Goal: Task Accomplishment & Management: Manage account settings

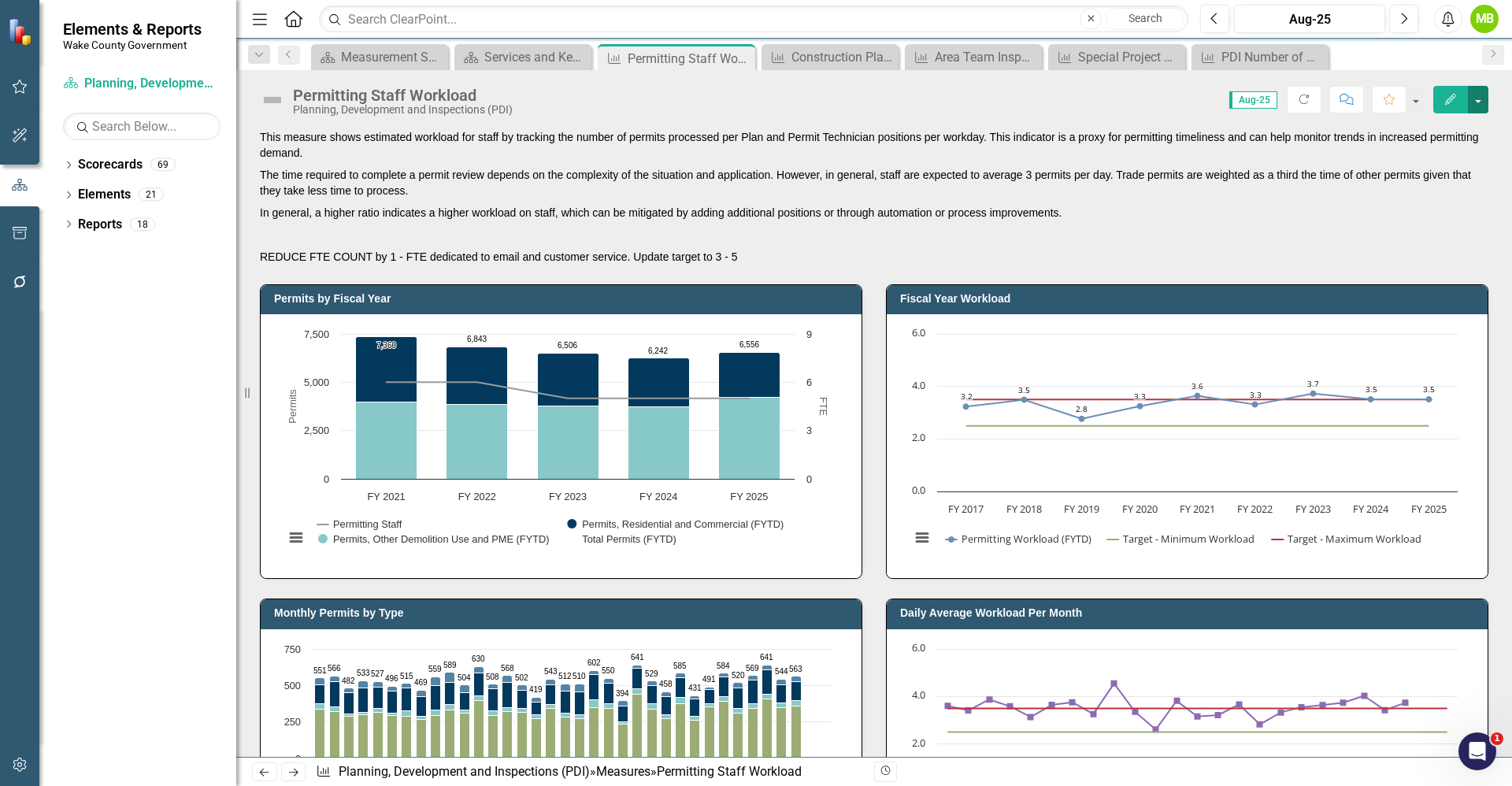
click at [1484, 88] on button "button" at bounding box center [1478, 100] width 21 height 27
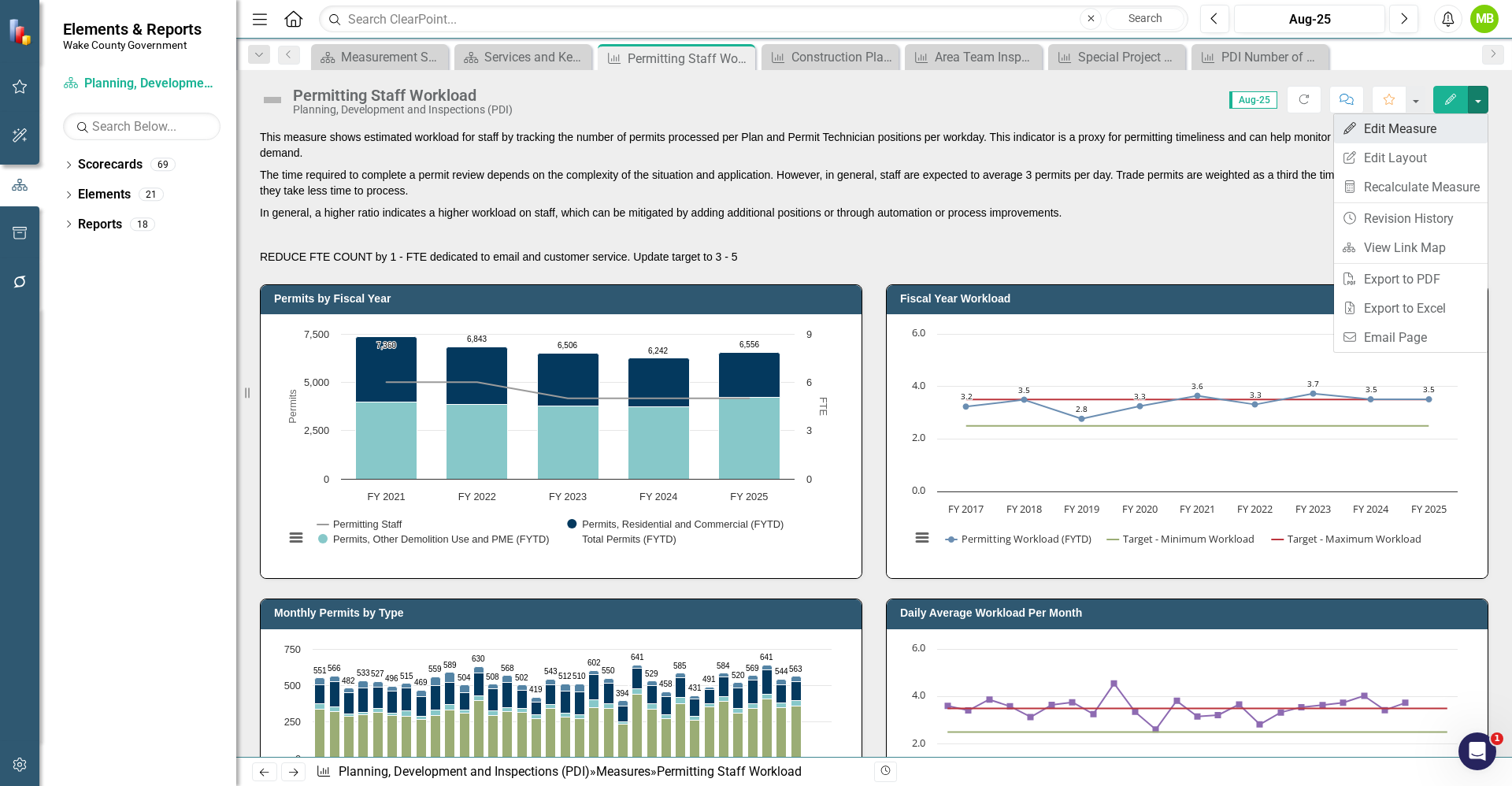
click at [1422, 124] on link "Edit Edit Measure" at bounding box center [1410, 129] width 153 height 29
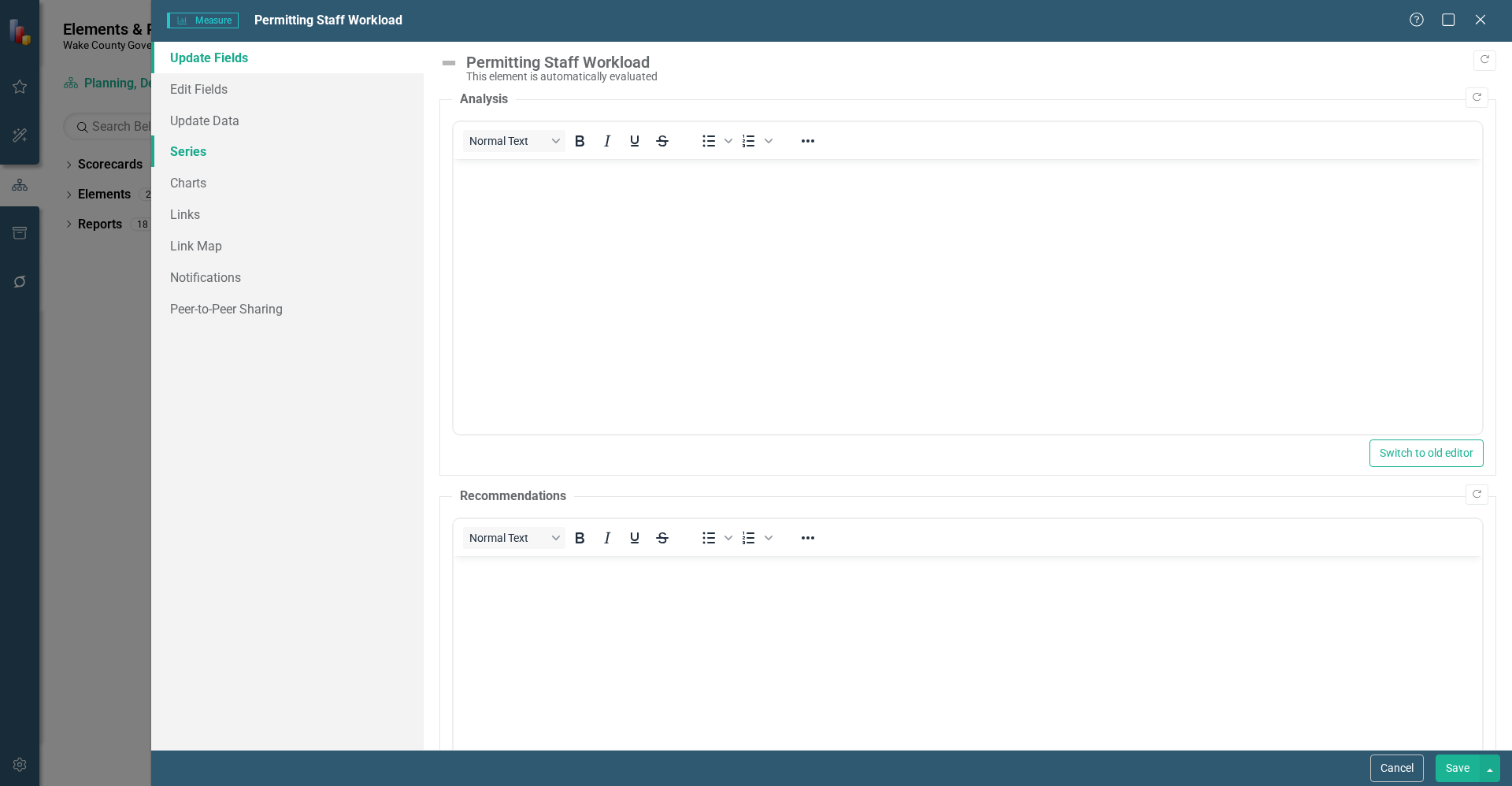
click at [187, 152] on link "Series" at bounding box center [288, 151] width 272 height 32
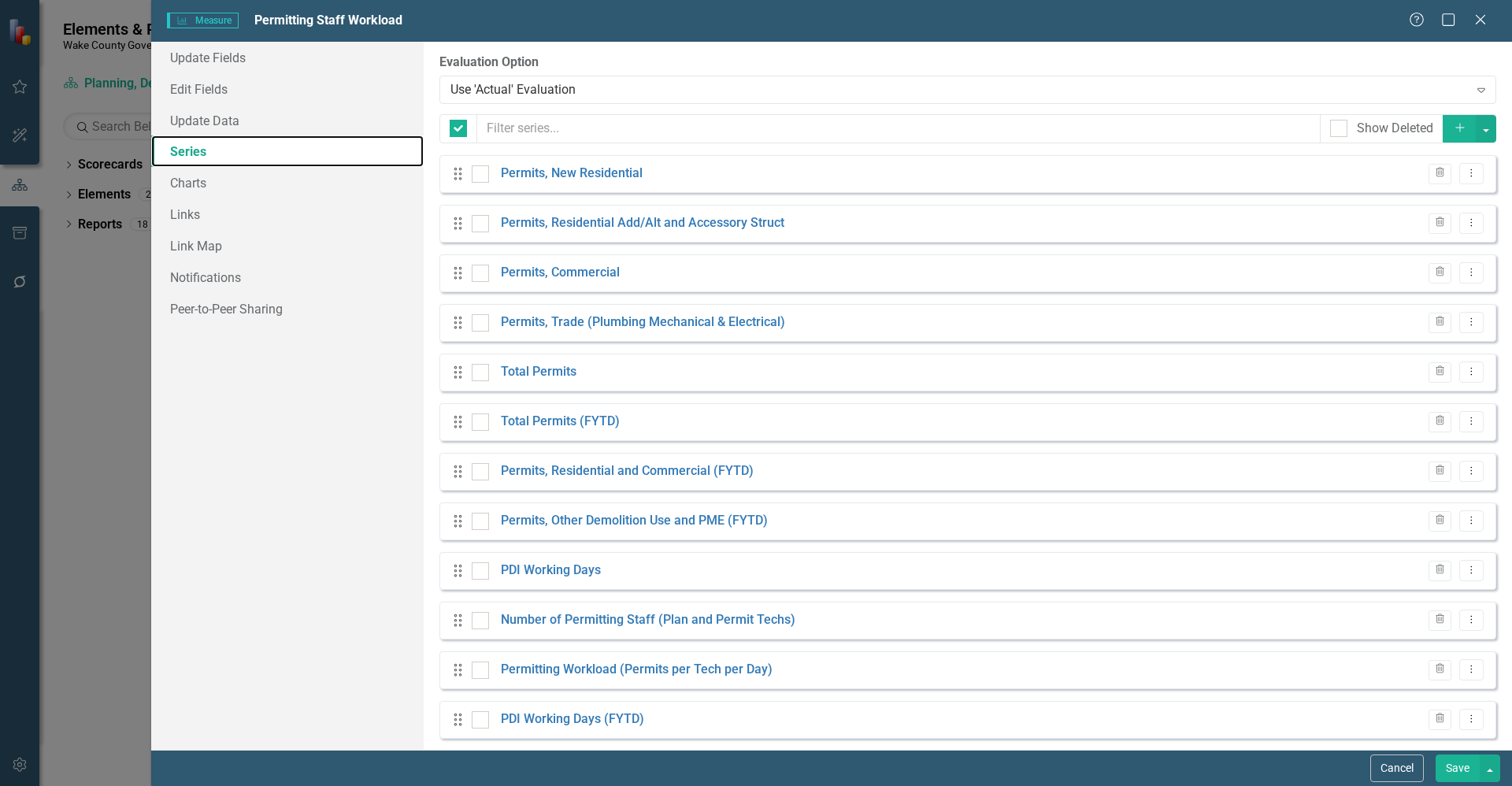
checkbox input "false"
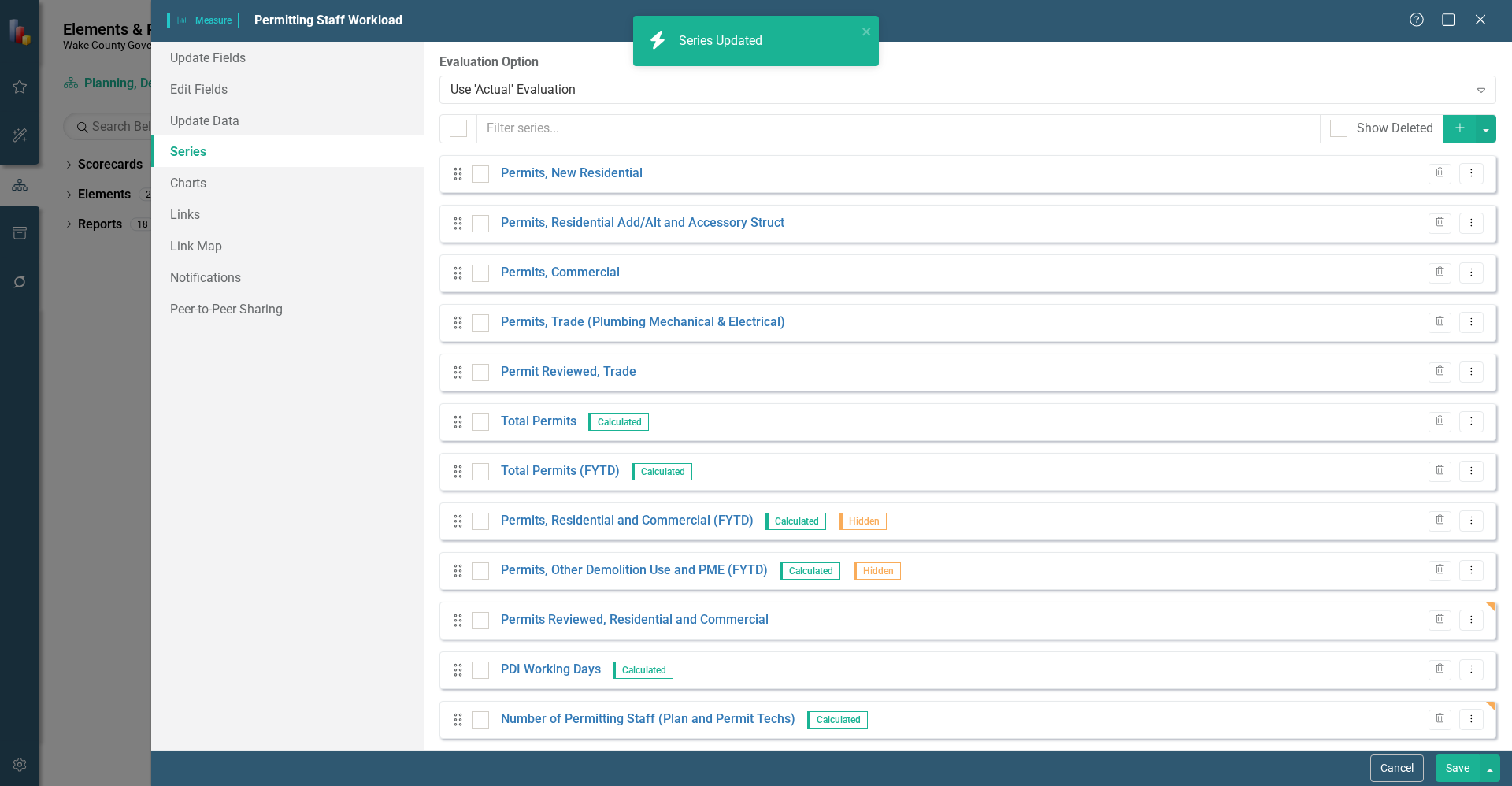
scroll to position [66, 0]
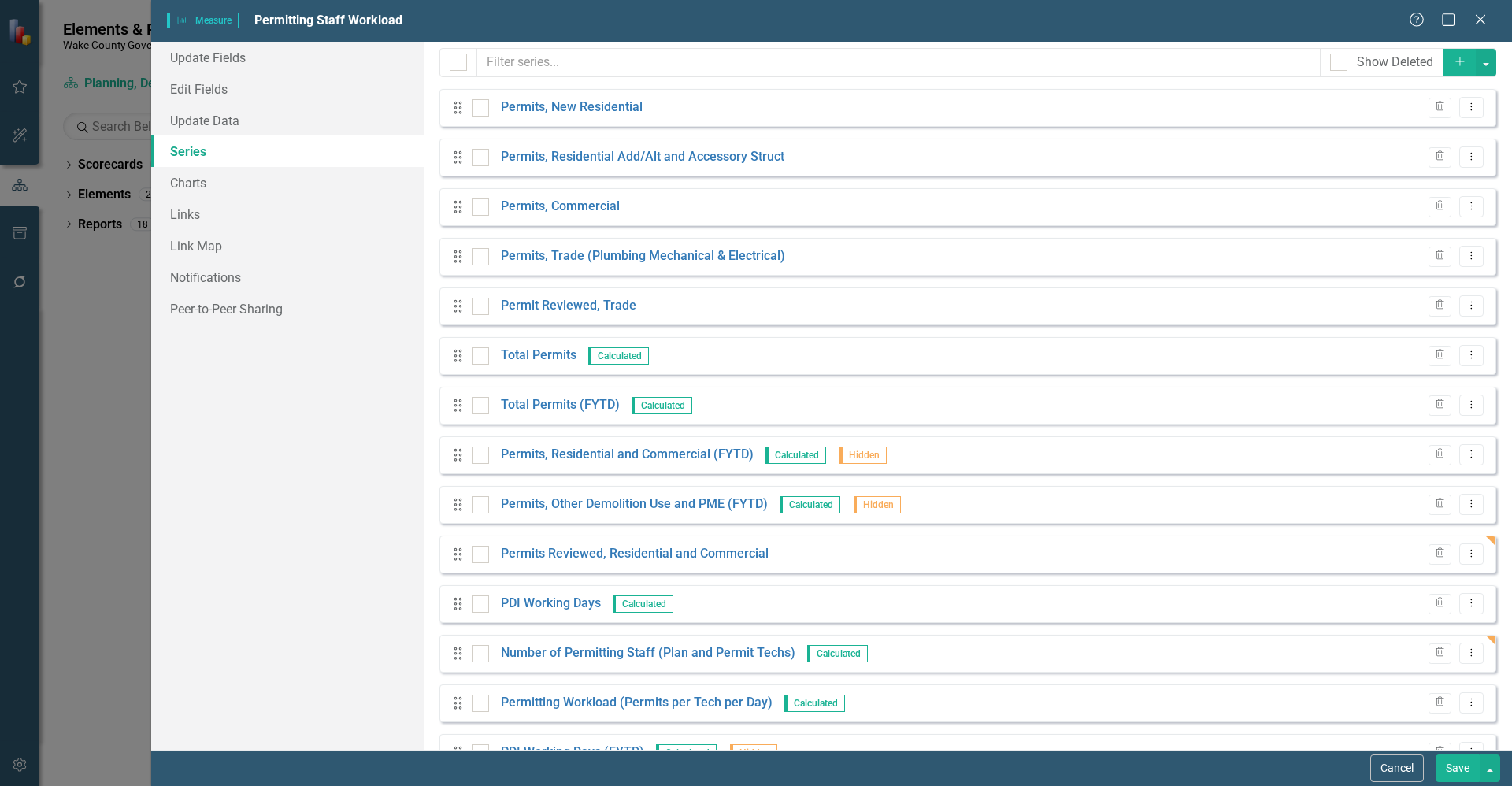
click at [1459, 761] on button "Save" at bounding box center [1458, 768] width 44 height 27
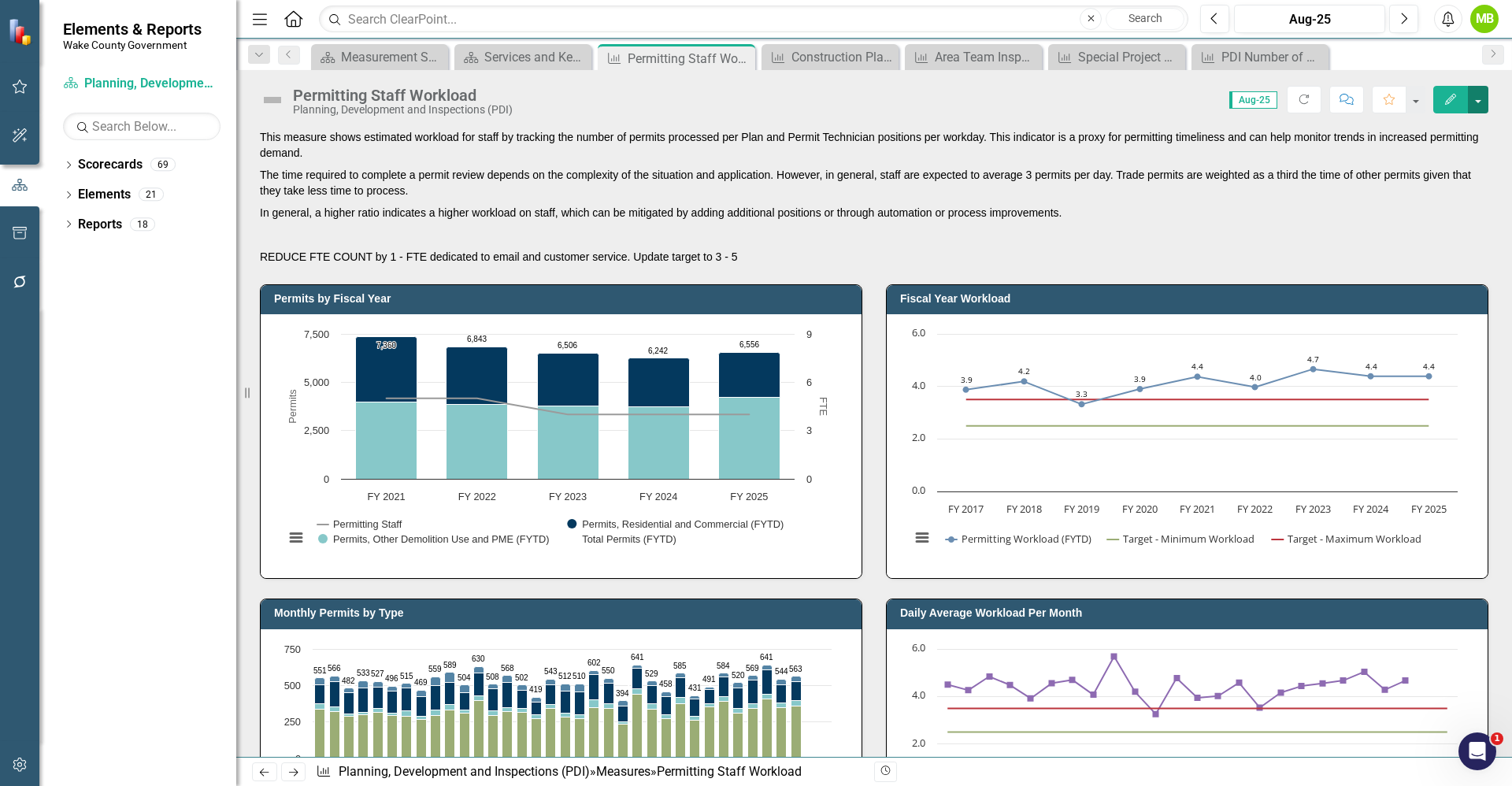
click at [1485, 97] on button "button" at bounding box center [1478, 100] width 21 height 27
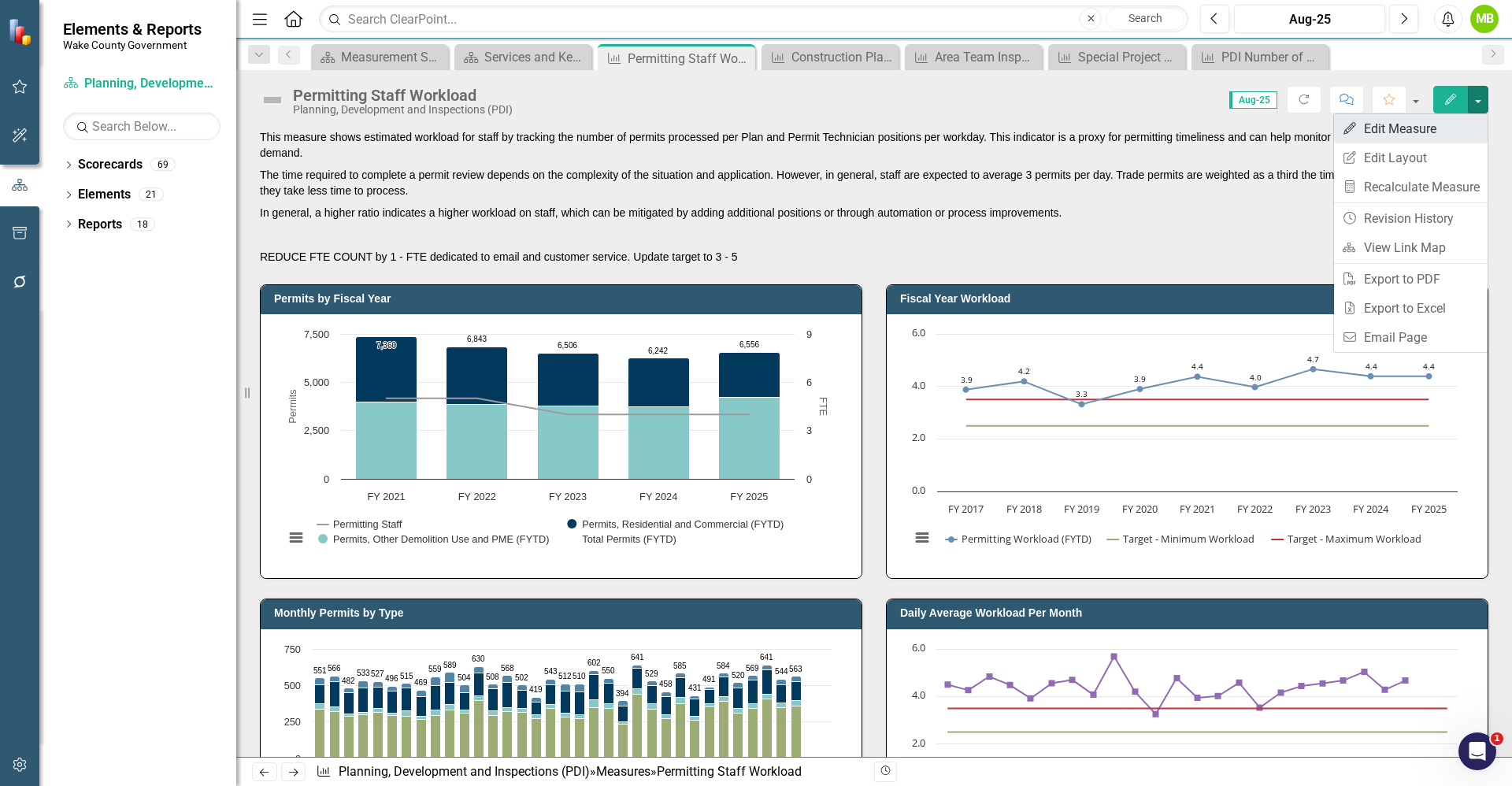
click at [1421, 123] on link "Edit Edit Measure" at bounding box center [1410, 129] width 153 height 29
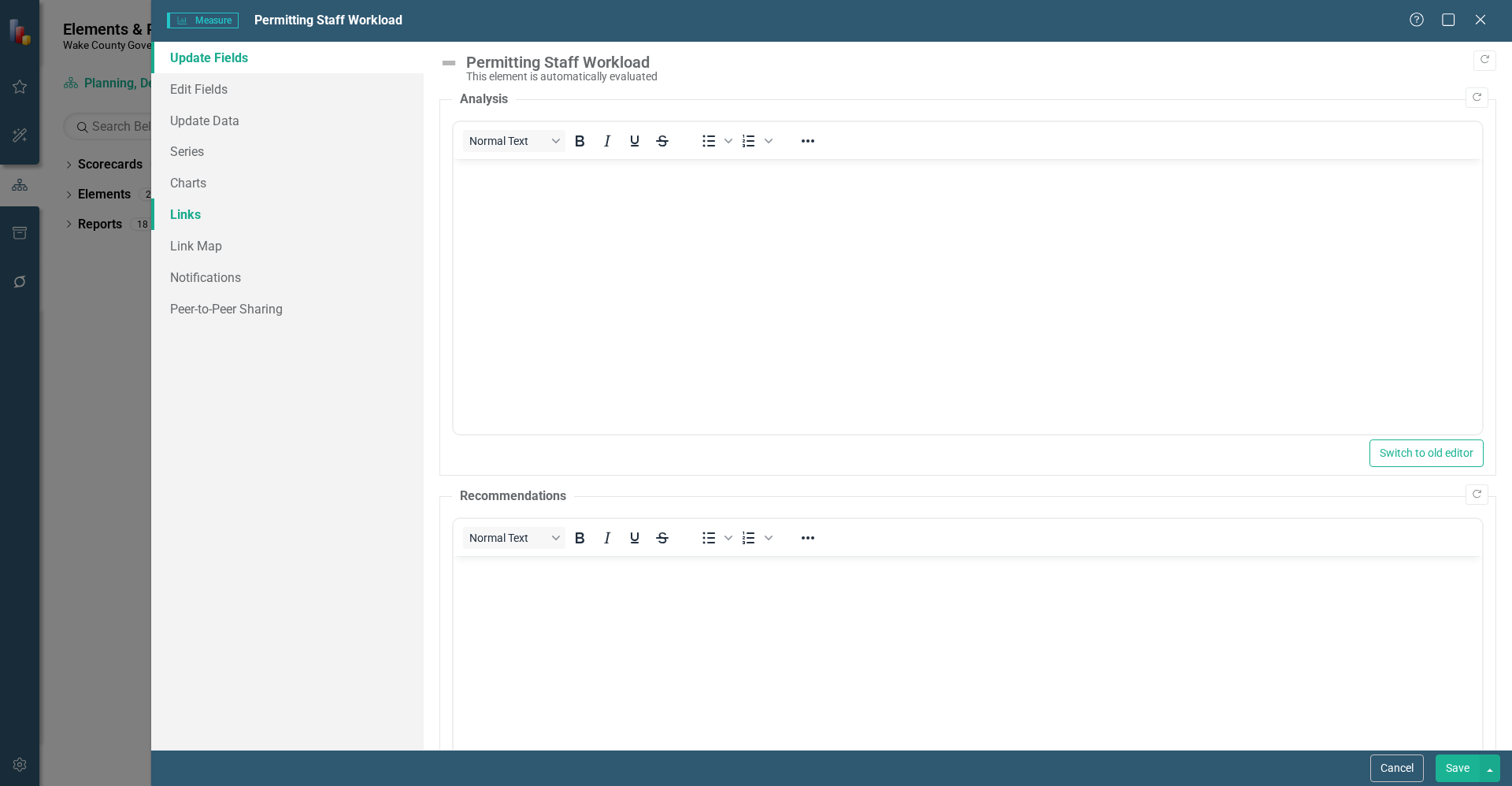
scroll to position [0, 0]
click at [244, 152] on link "Series" at bounding box center [288, 151] width 272 height 32
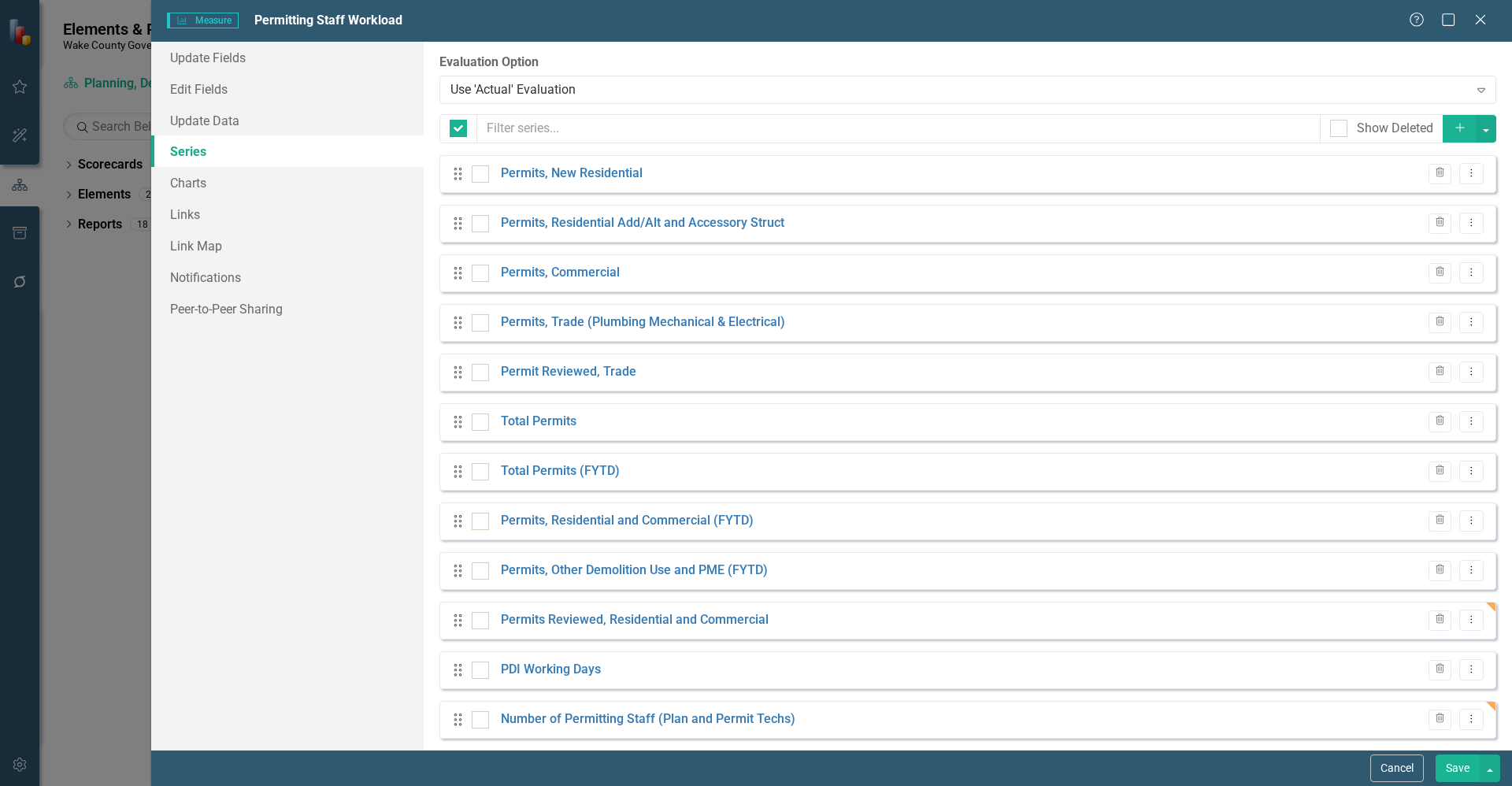
checkbox input "false"
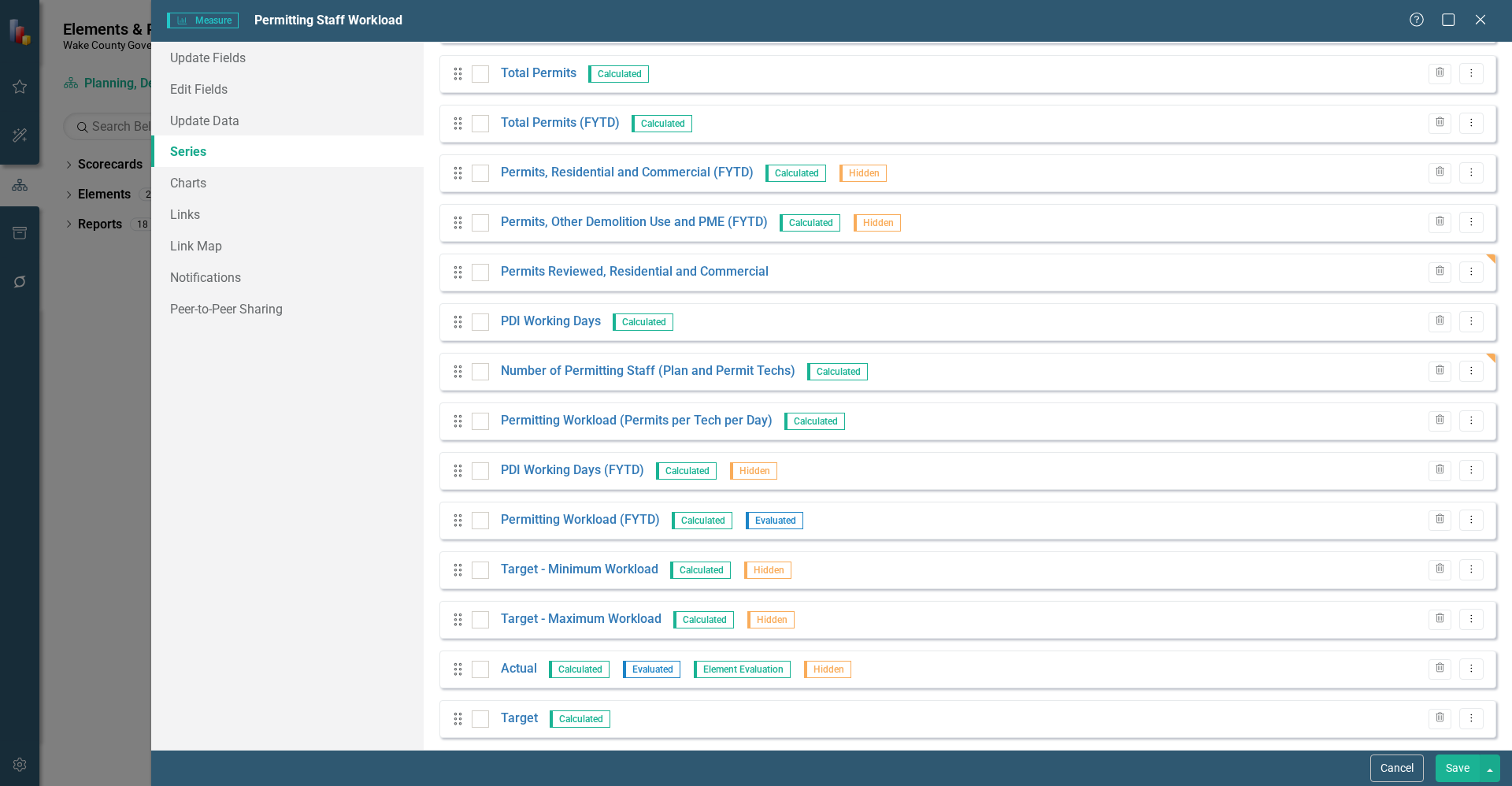
scroll to position [359, 0]
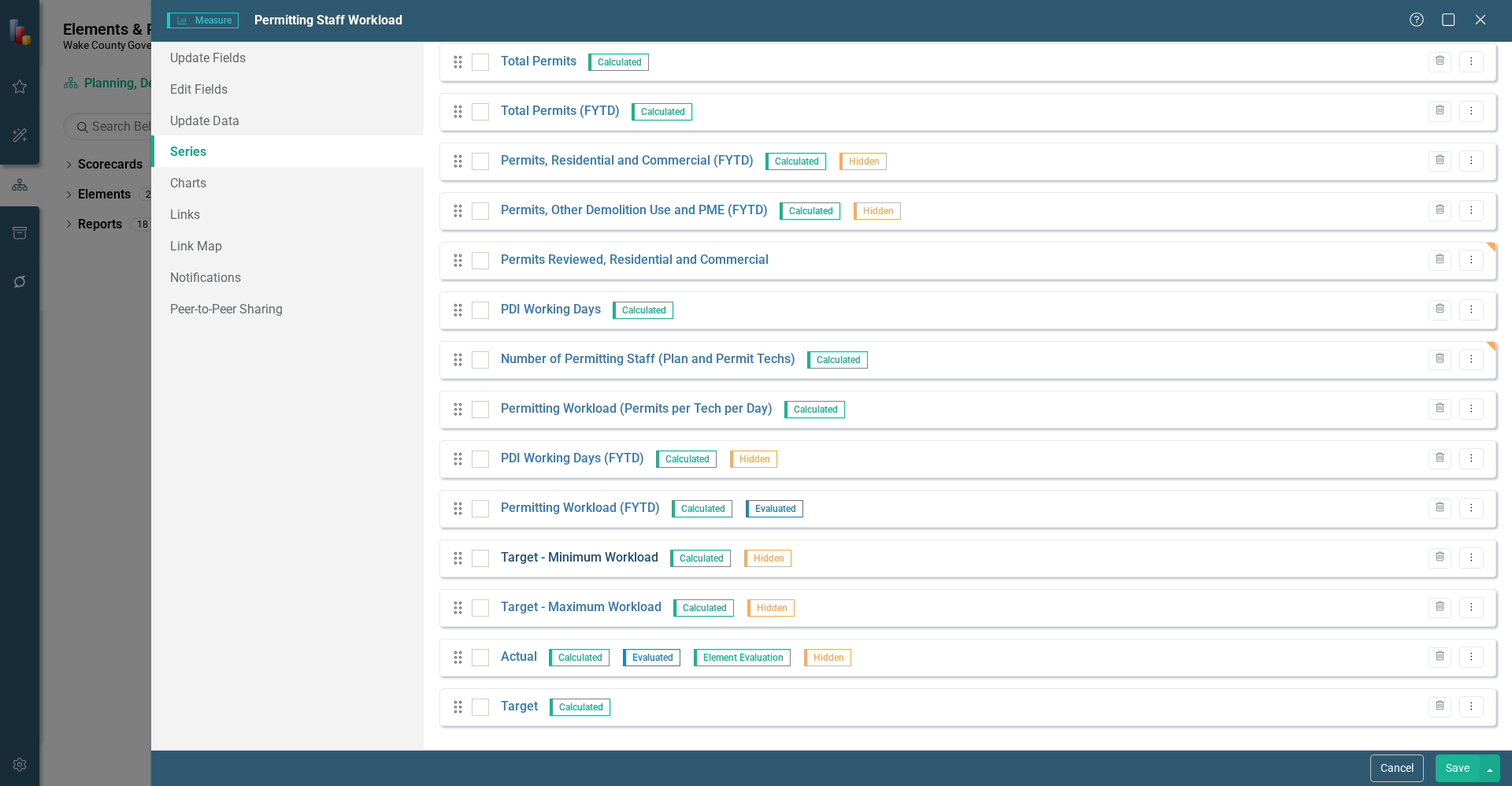
click at [592, 554] on link "Target - Minimum Workload" at bounding box center [580, 558] width 158 height 18
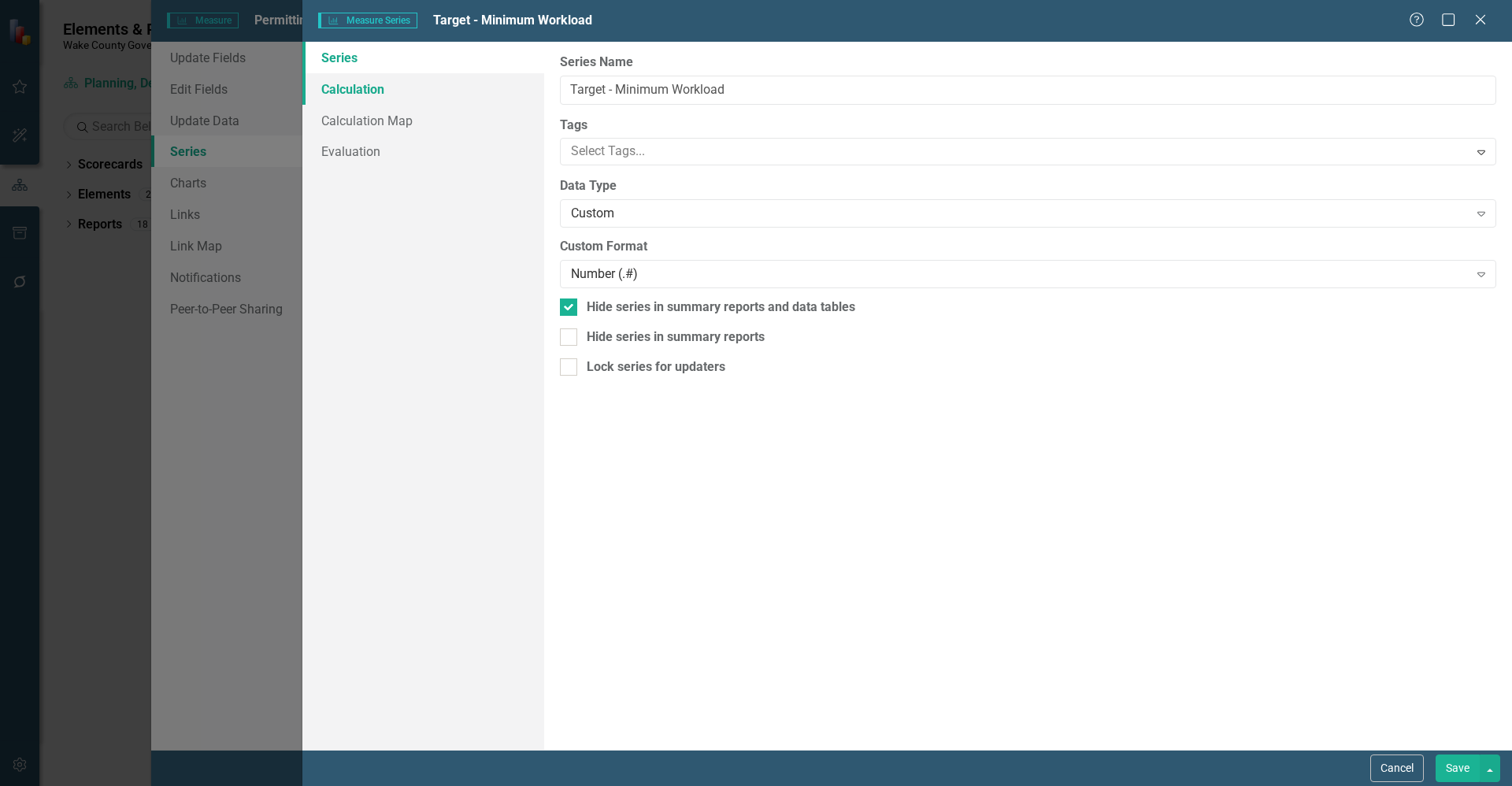
click at [422, 87] on link "Calculation" at bounding box center [423, 89] width 241 height 32
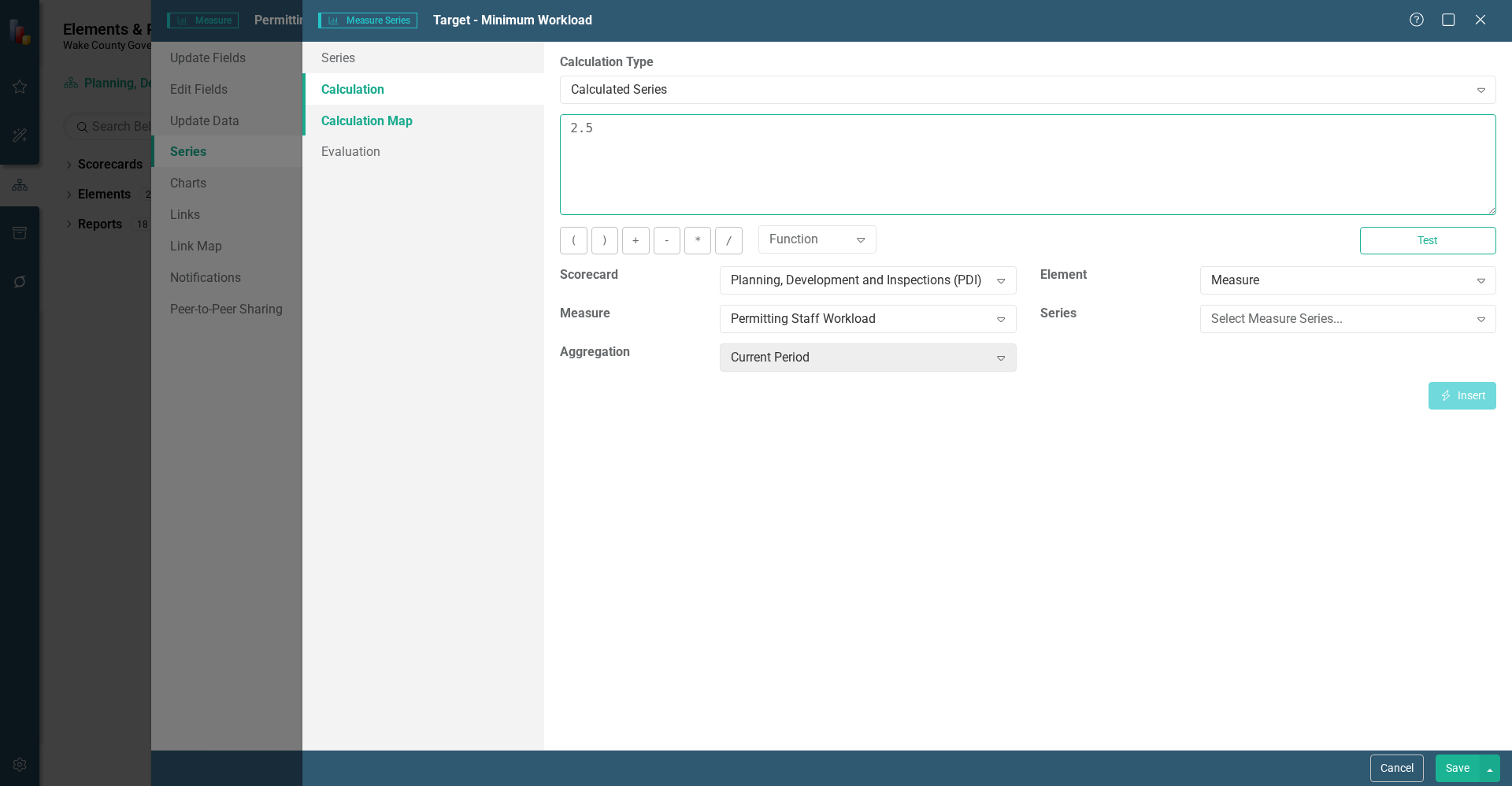
drag, startPoint x: 621, startPoint y: 133, endPoint x: 497, endPoint y: 131, distance: 124.0
click at [497, 131] on div "Series Calculation Calculation Map Evaluation From this page, you can edit the …" at bounding box center [907, 396] width 1210 height 708
type textarea "3"
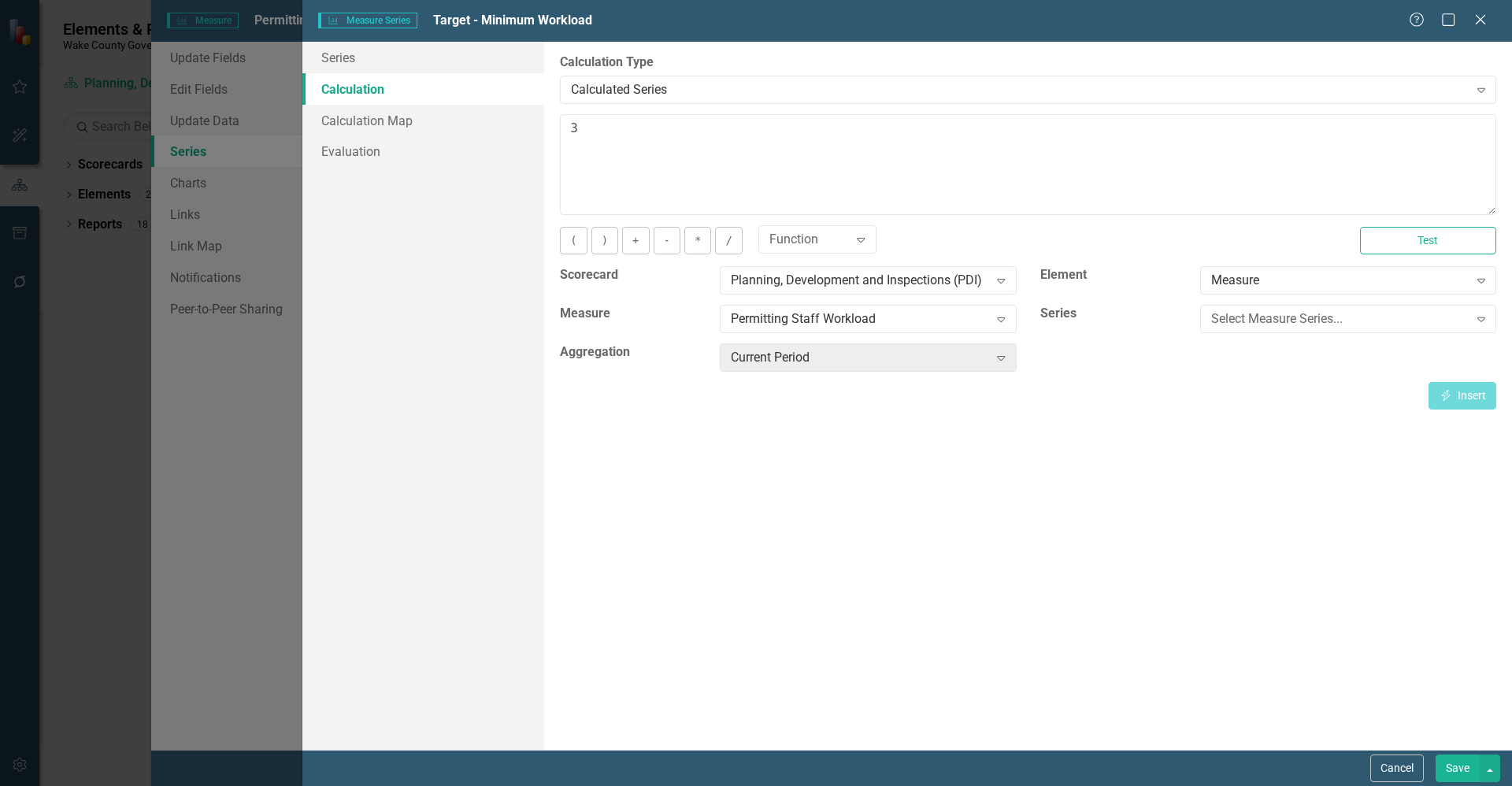
click at [1460, 760] on button "Save" at bounding box center [1458, 768] width 44 height 27
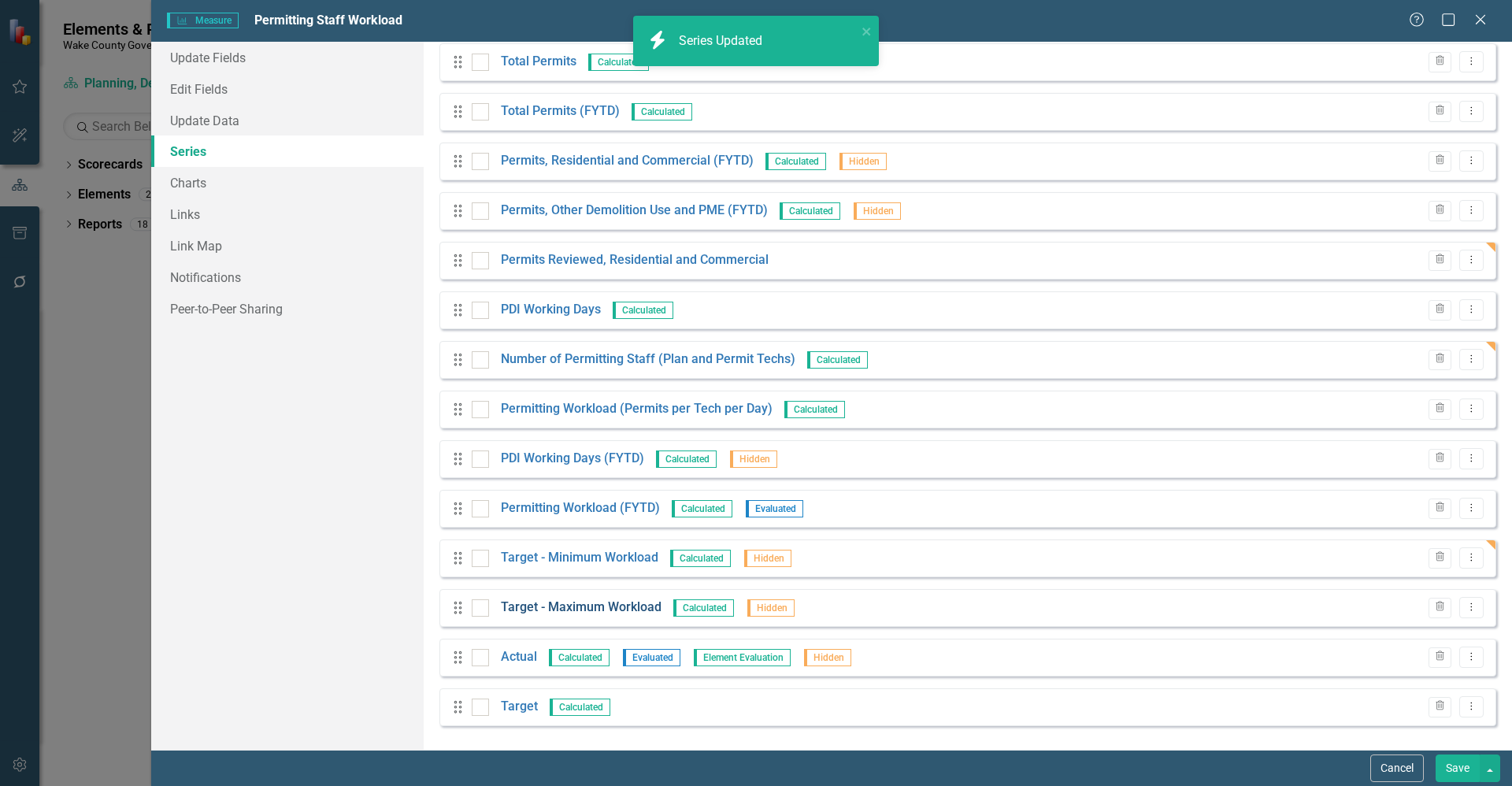
click at [593, 599] on link "Target - Maximum Workload" at bounding box center [581, 607] width 161 height 18
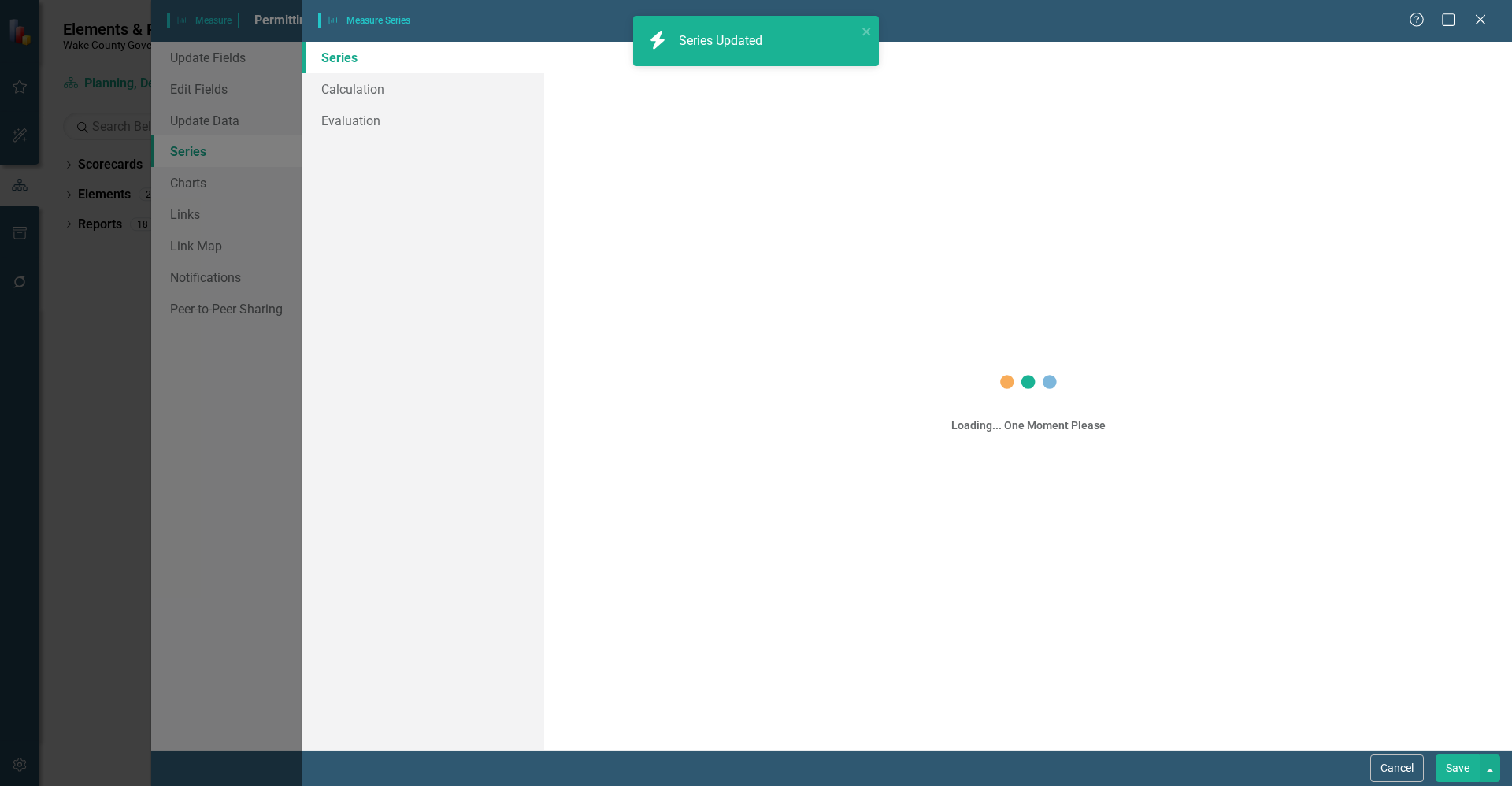
click at [358, 83] on div "Measure Series Measure Series Help Maximize Close Series Calculation Evaluation…" at bounding box center [756, 393] width 1512 height 786
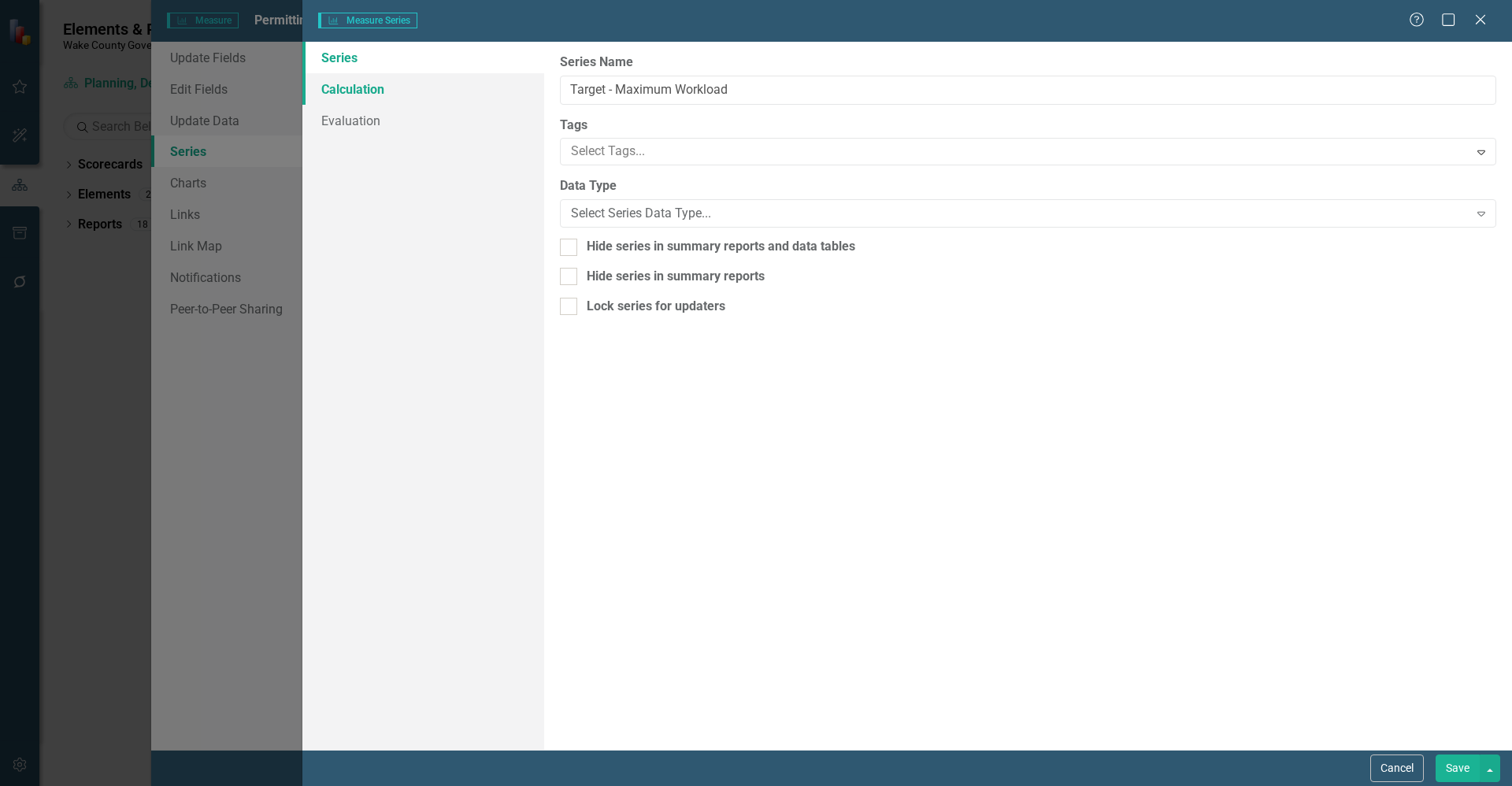
click at [366, 89] on link "Calculation" at bounding box center [423, 89] width 241 height 32
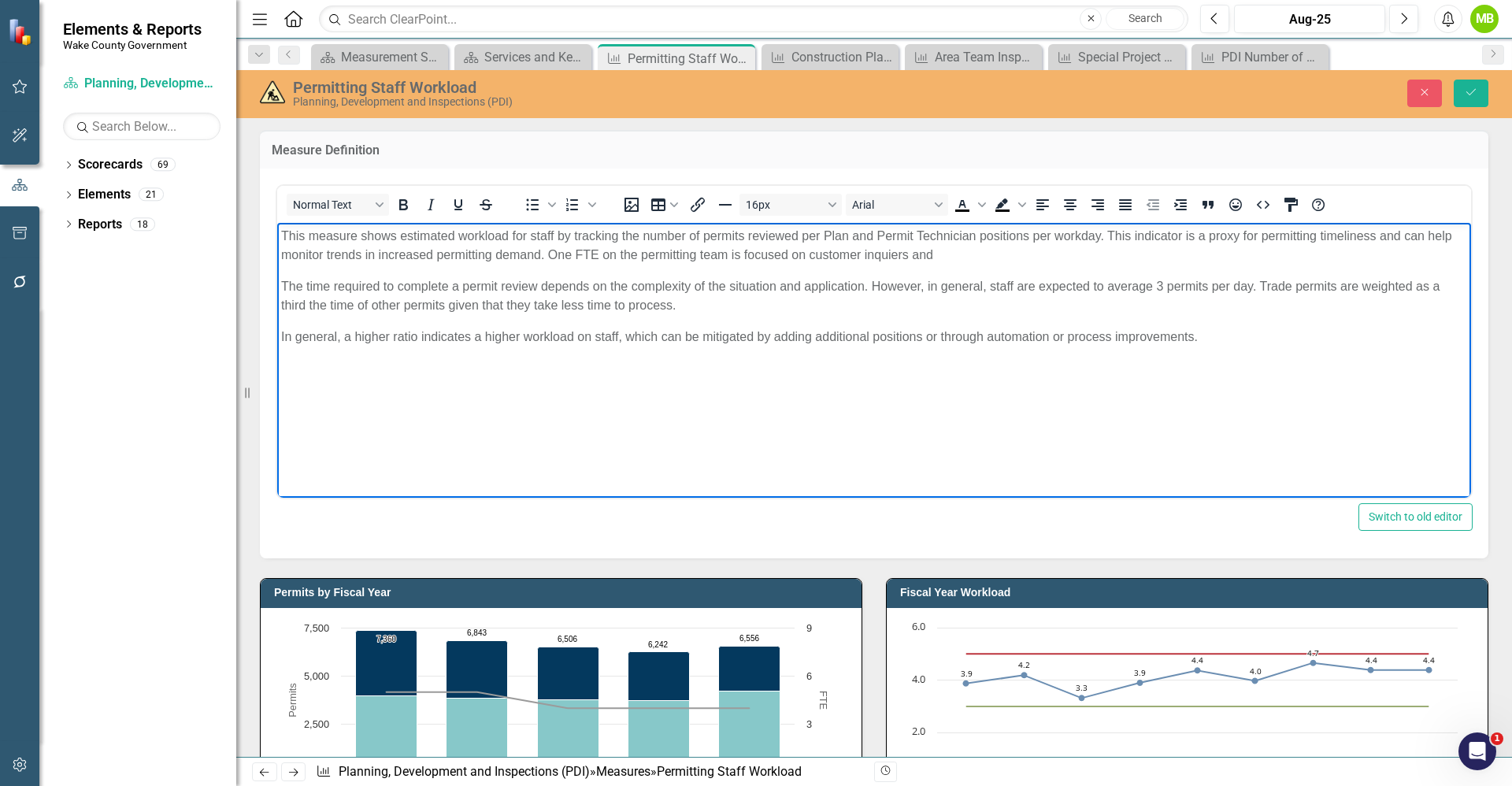
click at [862, 263] on p "This measure shows estimated workload for staff by tracking the number of permi…" at bounding box center [874, 245] width 1186 height 38
click at [1160, 265] on body "This measure shows estimated workload for staff by tracking the number of permi…" at bounding box center [873, 340] width 1193 height 236
click at [1162, 262] on body "This measure shows estimated workload for staff by tracking the number of permi…" at bounding box center [873, 340] width 1193 height 236
click at [1165, 255] on p "This measure shows estimated workload for staff by tracking the number of permi…" at bounding box center [874, 245] width 1186 height 38
click at [1152, 255] on p "This measure shows estimated workload for staff by tracking the number of permi…" at bounding box center [874, 245] width 1186 height 38
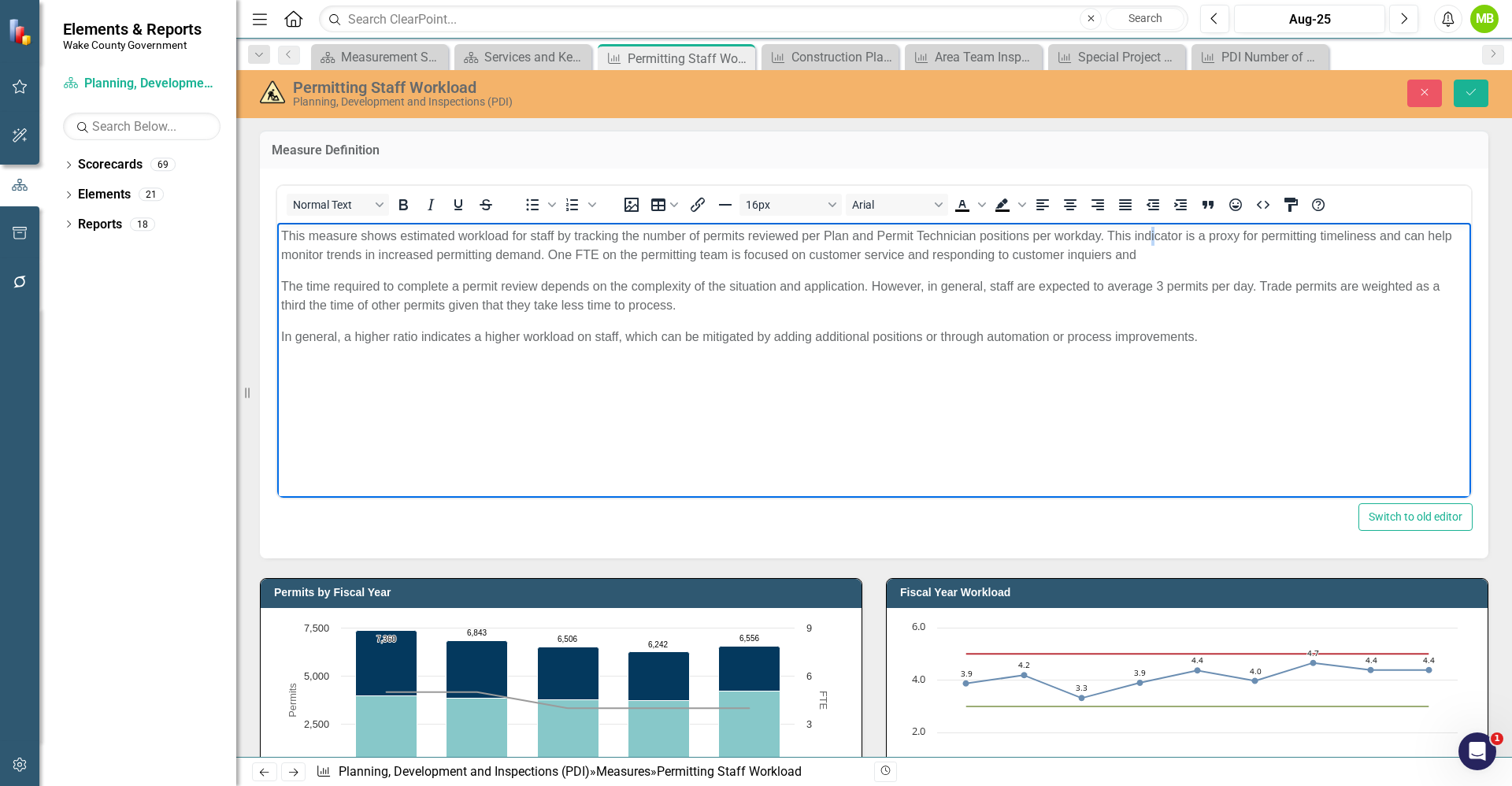
click at [1153, 242] on p "This measure shows estimated workload for staff by tracking the number of permi…" at bounding box center [874, 245] width 1186 height 38
click at [1149, 259] on p "This measure shows estimated workload for staff by tracking the number of permi…" at bounding box center [874, 245] width 1186 height 38
click at [1040, 340] on p "In general, a higher ratio indicates a higher workload on staff, which can be m…" at bounding box center [874, 336] width 1186 height 19
click at [1163, 290] on p "The time required to complete a permit review depends on the complexity of the …" at bounding box center [874, 296] width 1186 height 38
click at [830, 403] on body "This measure shows estimated workload for staff by tracking the number of permi…" at bounding box center [873, 340] width 1193 height 236
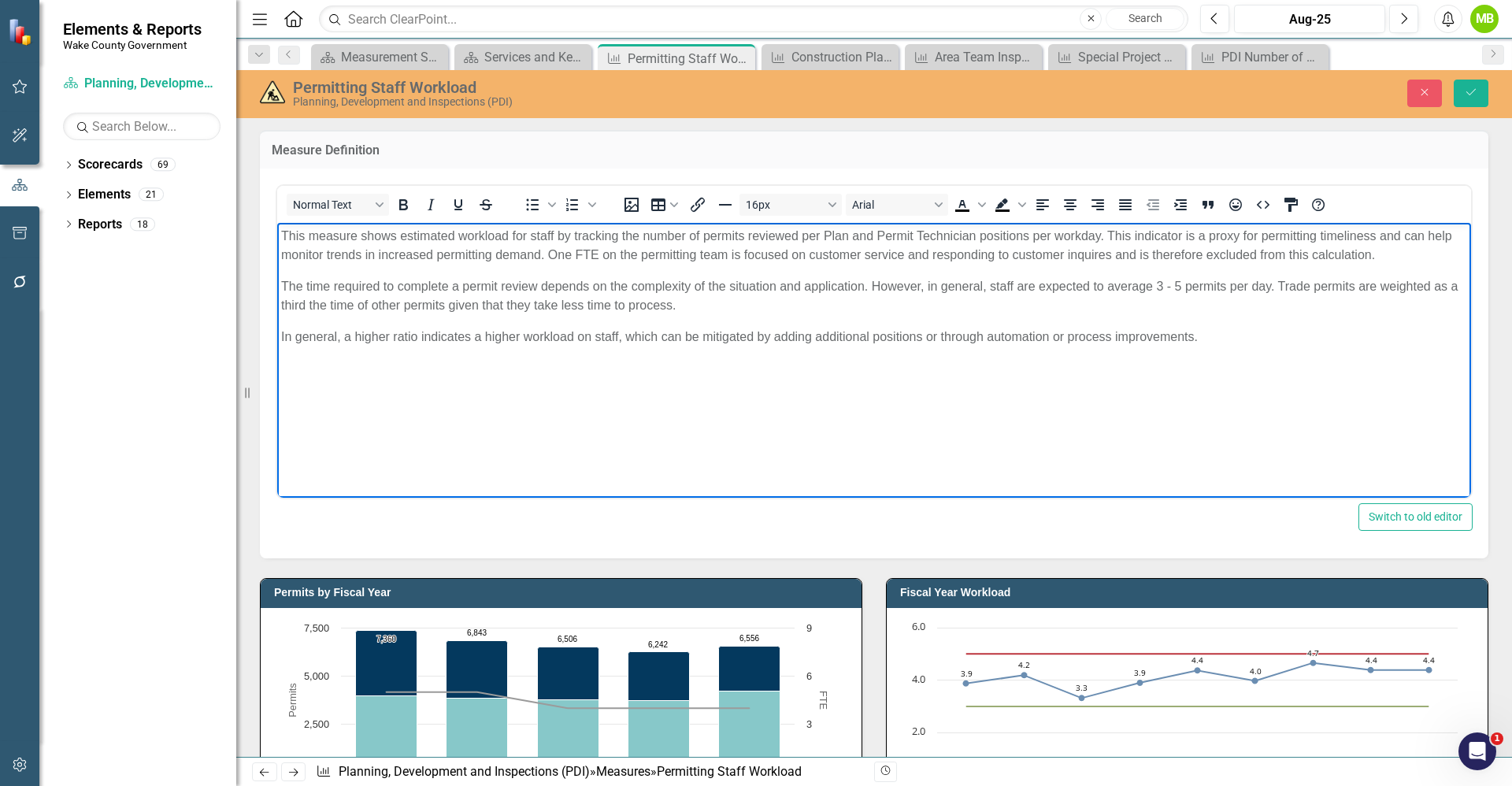
click at [1396, 256] on p "This measure shows estimated workload for staff by tracking the number of permi…" at bounding box center [874, 245] width 1186 height 38
click at [549, 259] on p "This measure shows estimated workload for staff by tracking the number of permi…" at bounding box center [874, 245] width 1186 height 38
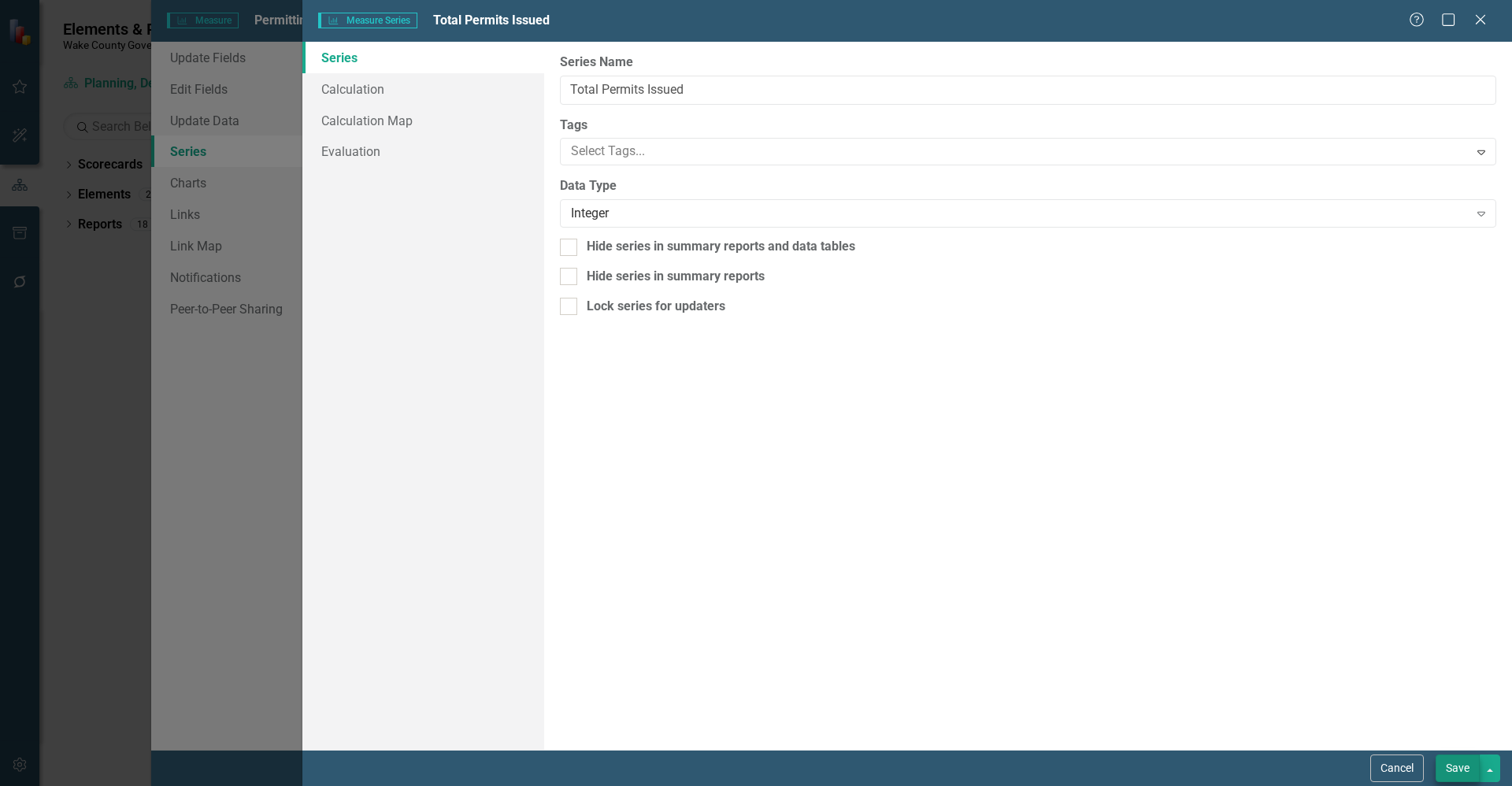
type input "Total Permits Issued"
click at [1460, 770] on button "Save" at bounding box center [1458, 768] width 44 height 27
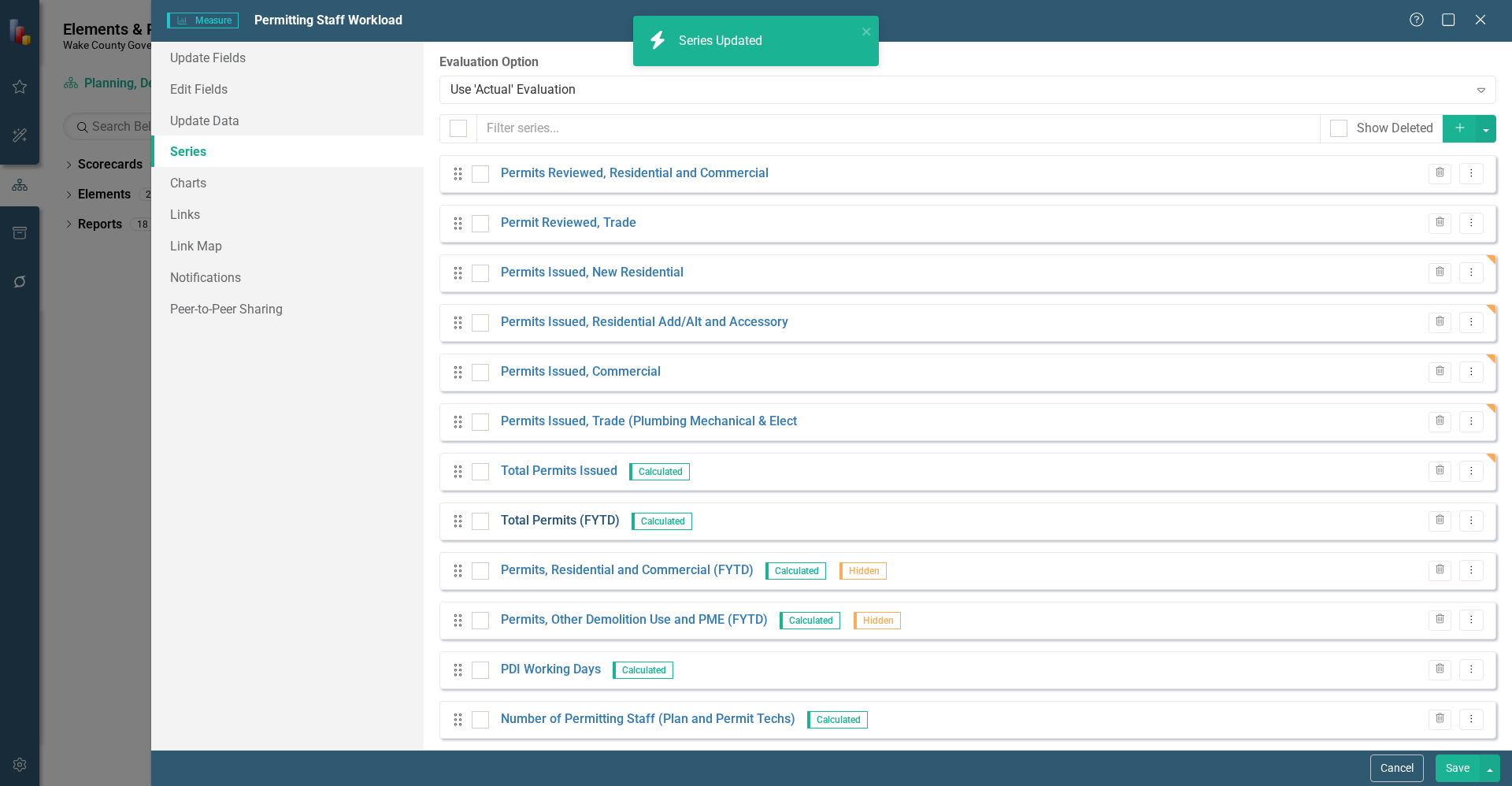
click at [554, 520] on link "Total Permits (FYTD)" at bounding box center [560, 521] width 119 height 18
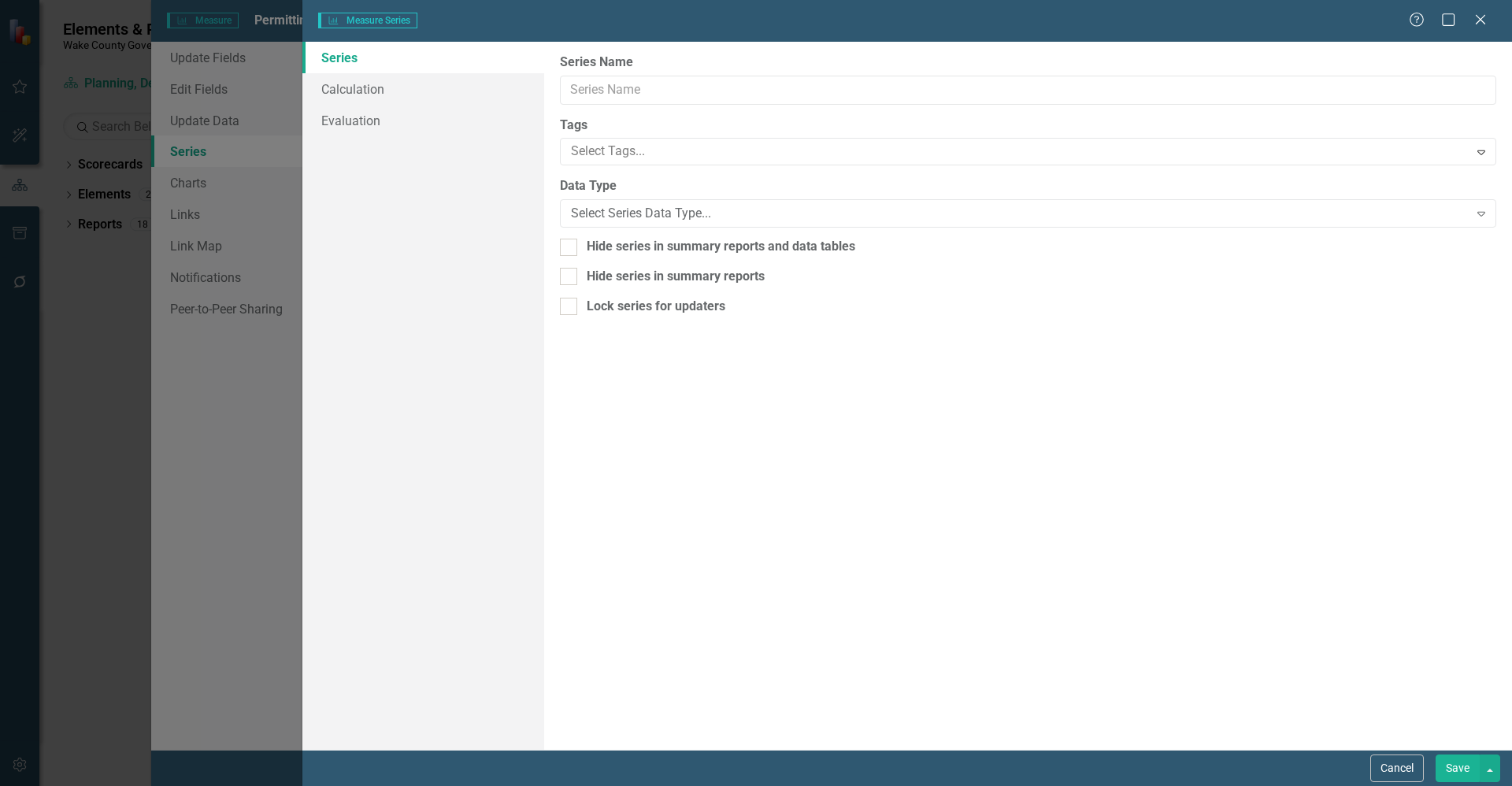
type input "Total Permits (FYTD)"
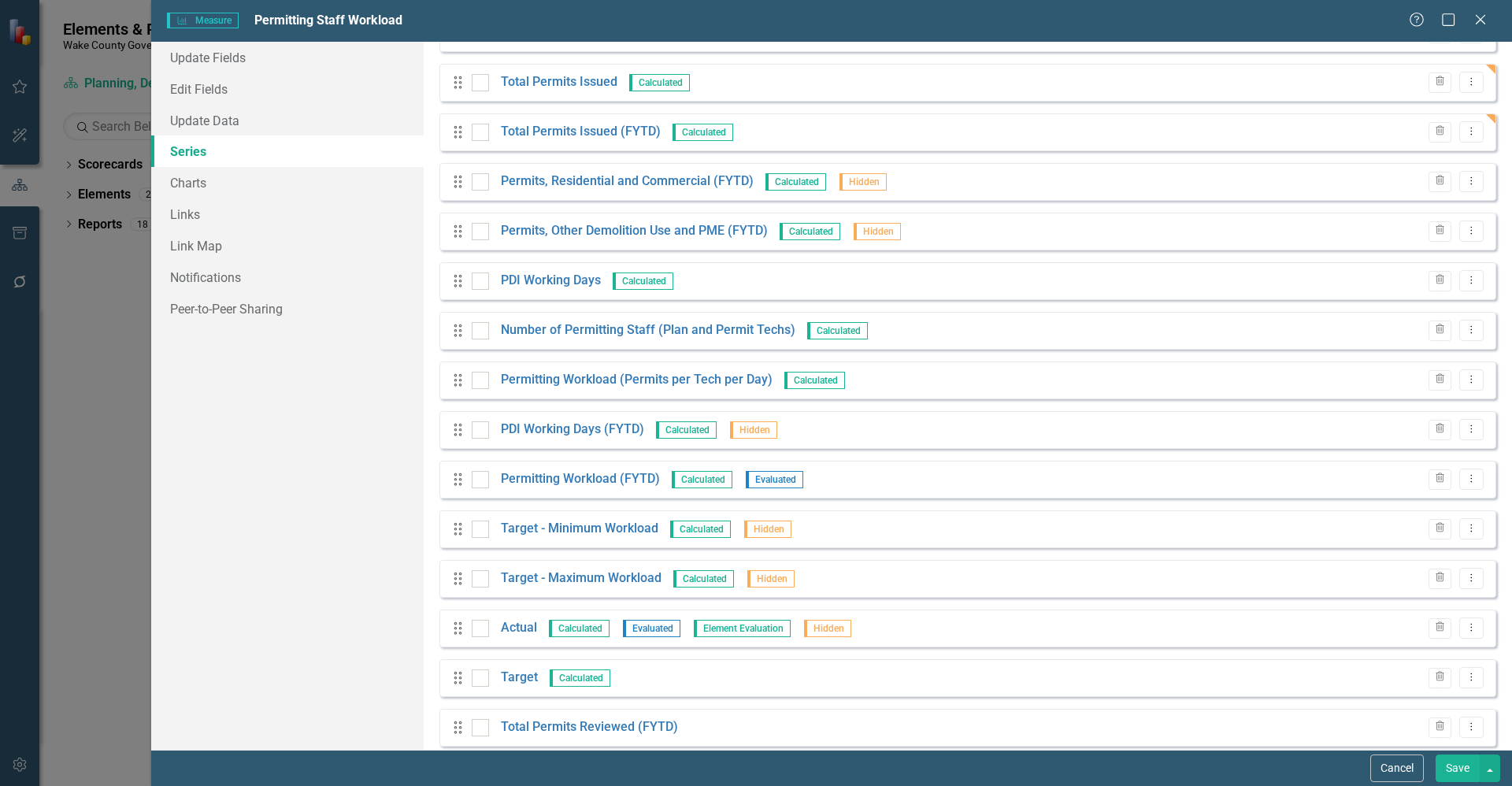
scroll to position [459, 0]
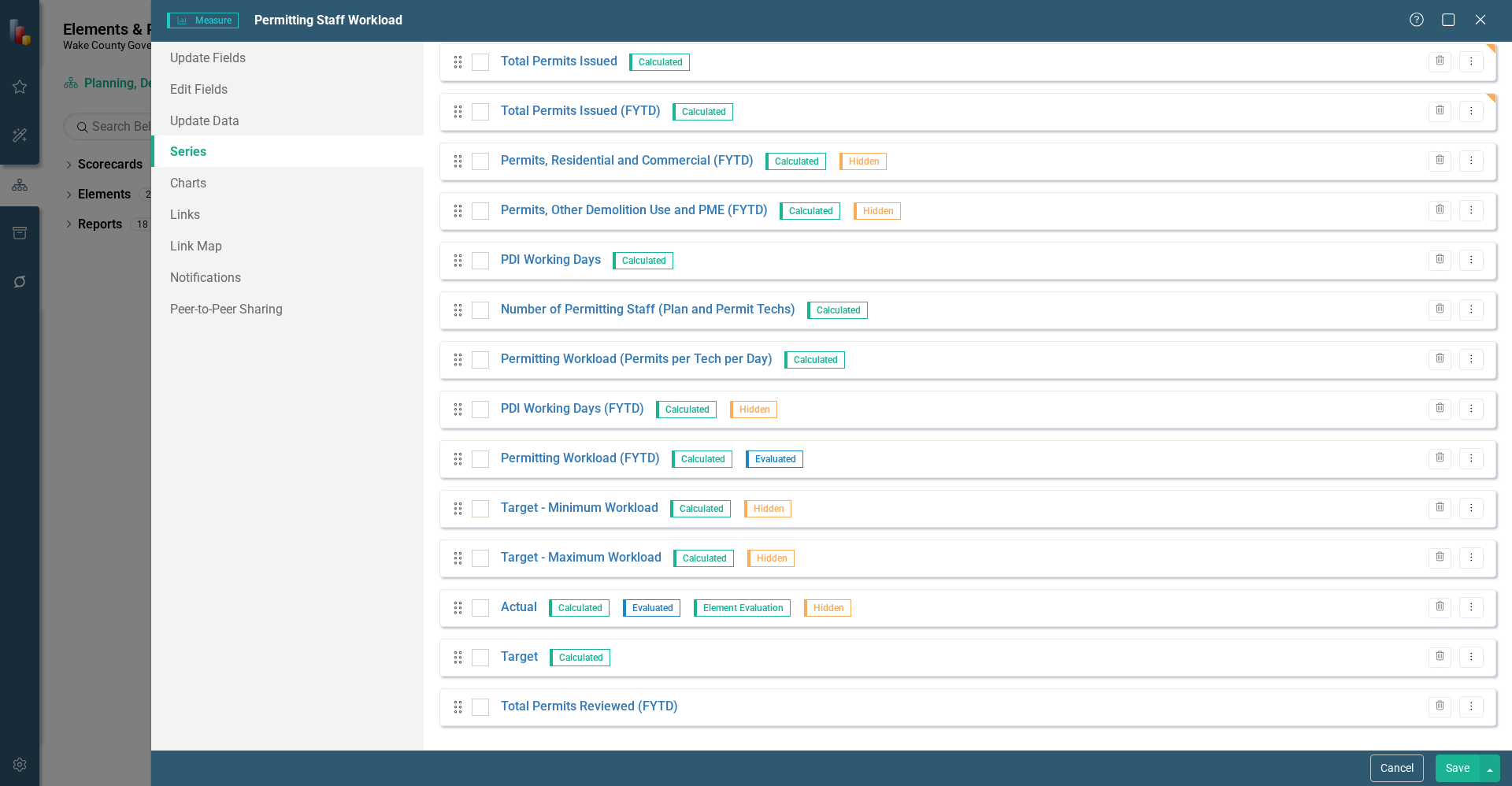
click at [415, 714] on div "Update Fields Edit Fields Update Data Series Charts Links Link Map Notification…" at bounding box center [831, 396] width 1360 height 708
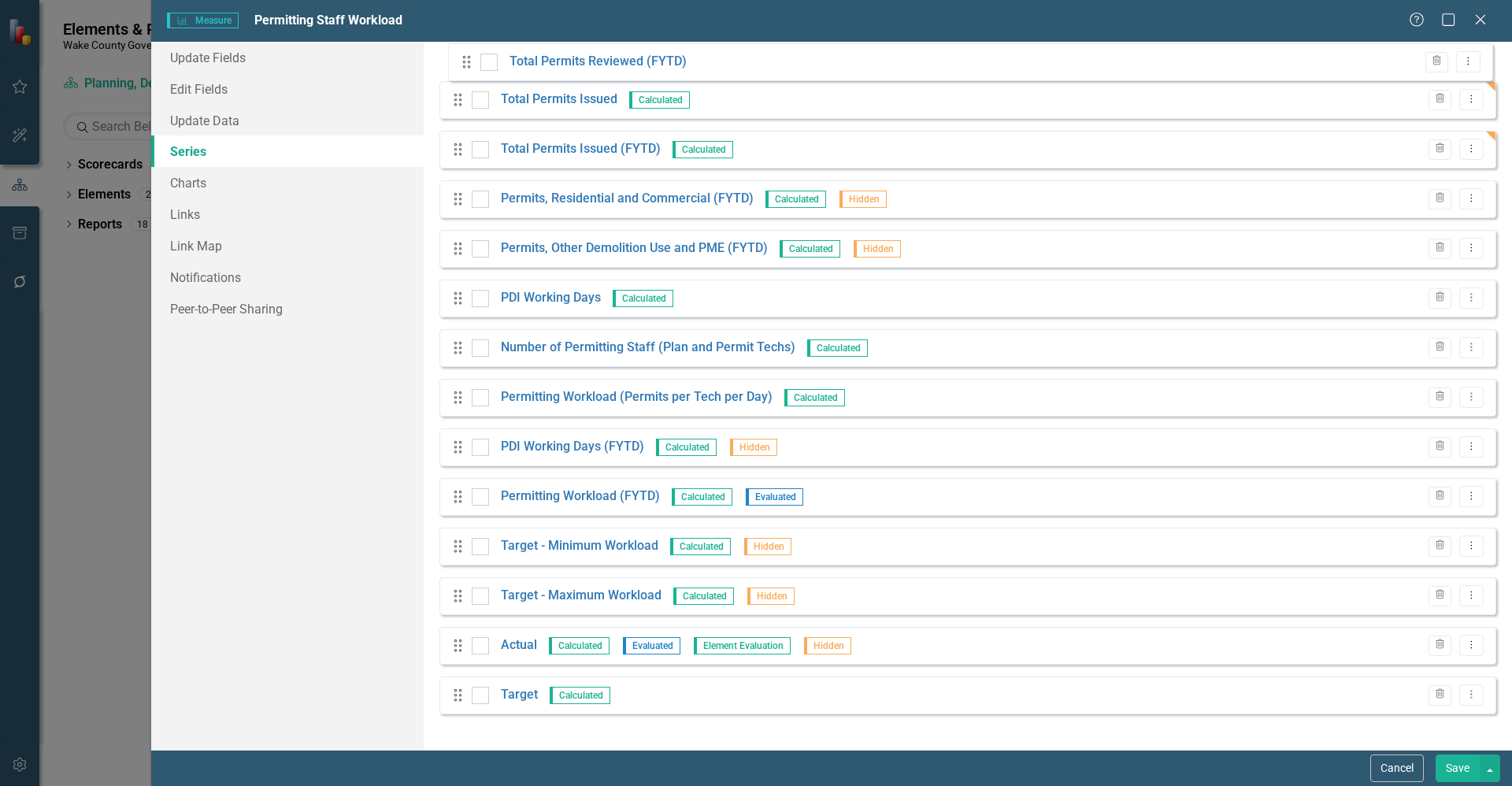
drag, startPoint x: 458, startPoint y: 713, endPoint x: 466, endPoint y: 68, distance: 645.0
click at [466, 68] on div "Drag Permits Reviewed, Residential and Commercial Trash Dropdown Menu Drag Perm…" at bounding box center [967, 211] width 1056 height 1030
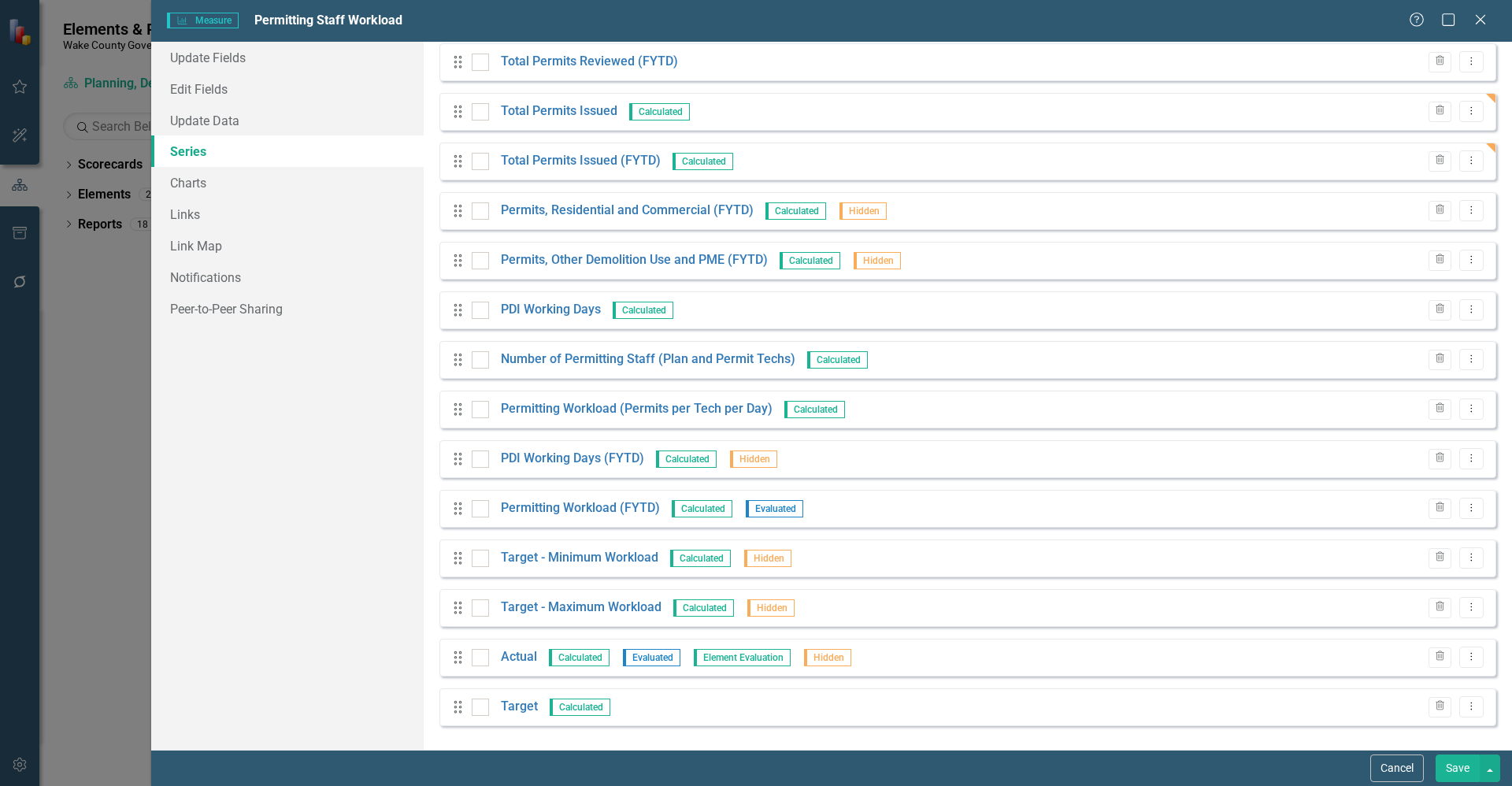
scroll to position [0, 0]
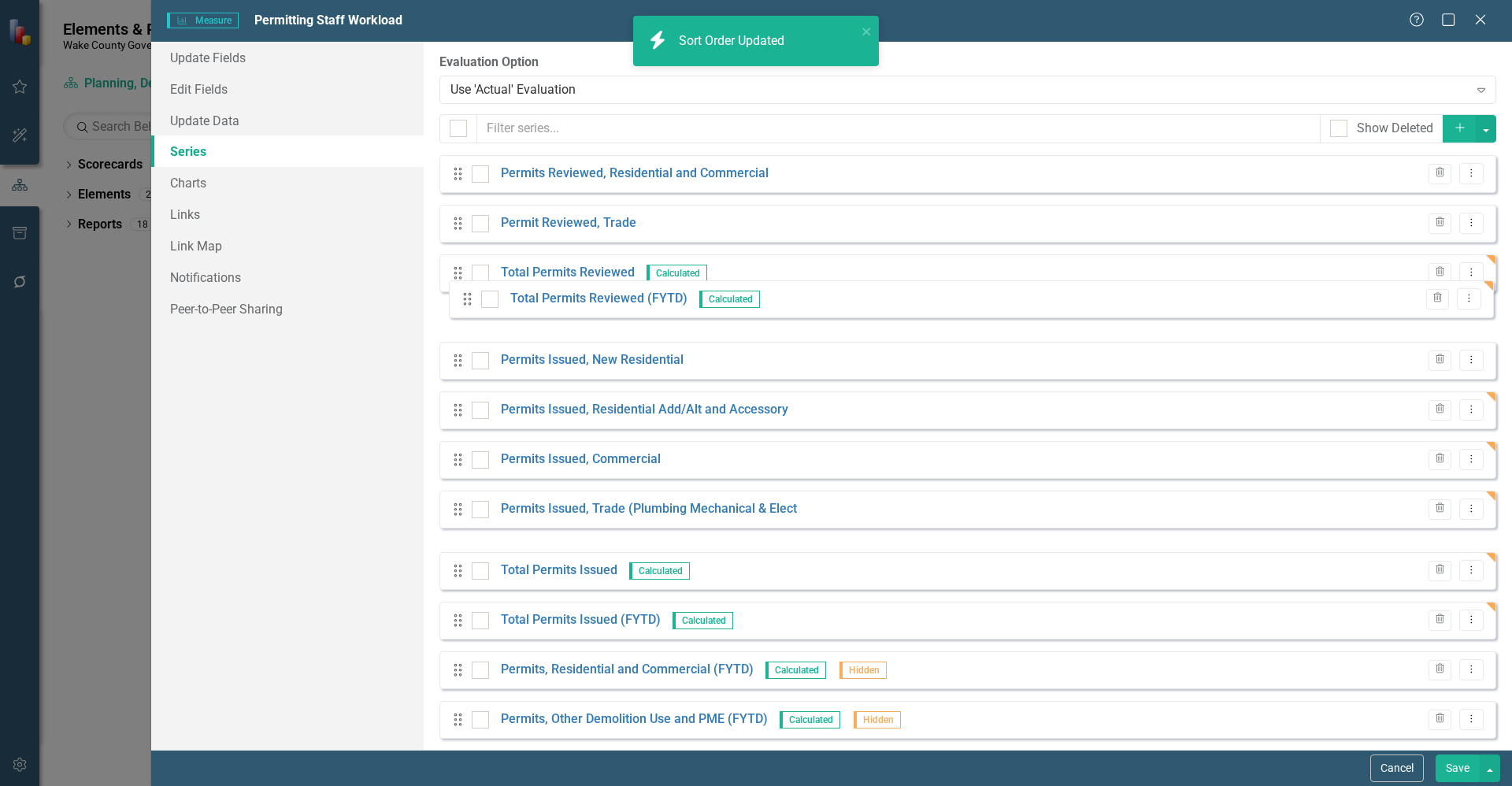
drag, startPoint x: 457, startPoint y: 520, endPoint x: 457, endPoint y: 316, distance: 204.0
click at [457, 316] on div "Drag Permits Reviewed, Residential and Commercial Trash Dropdown Menu Drag Perm…" at bounding box center [967, 670] width 1056 height 1030
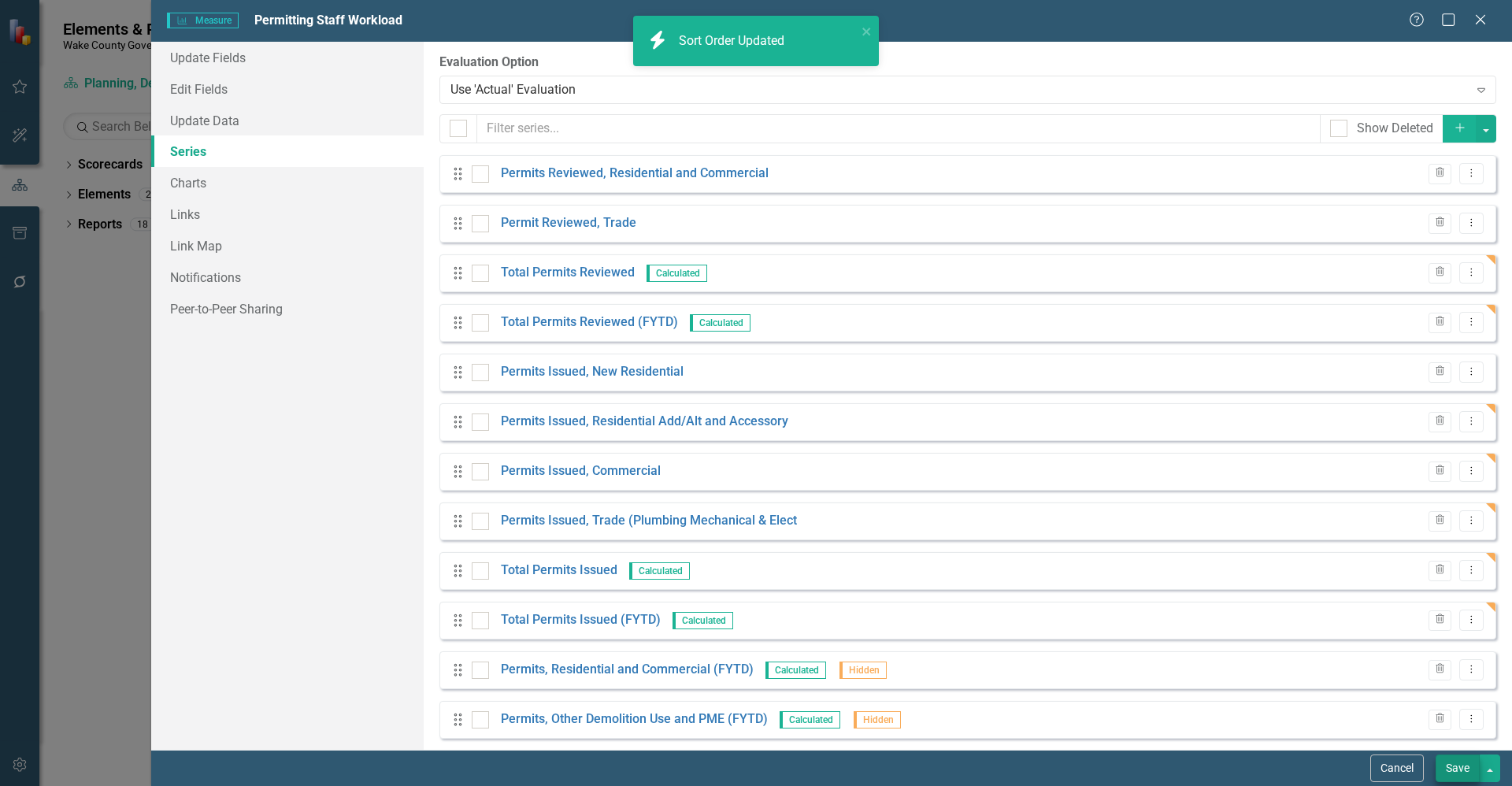
click at [1465, 776] on form "Measure Measure Permitting Staff Workload Help Maximize Close Update Fields Edi…" at bounding box center [831, 393] width 1360 height 786
click at [1462, 778] on button "Save" at bounding box center [1458, 768] width 44 height 27
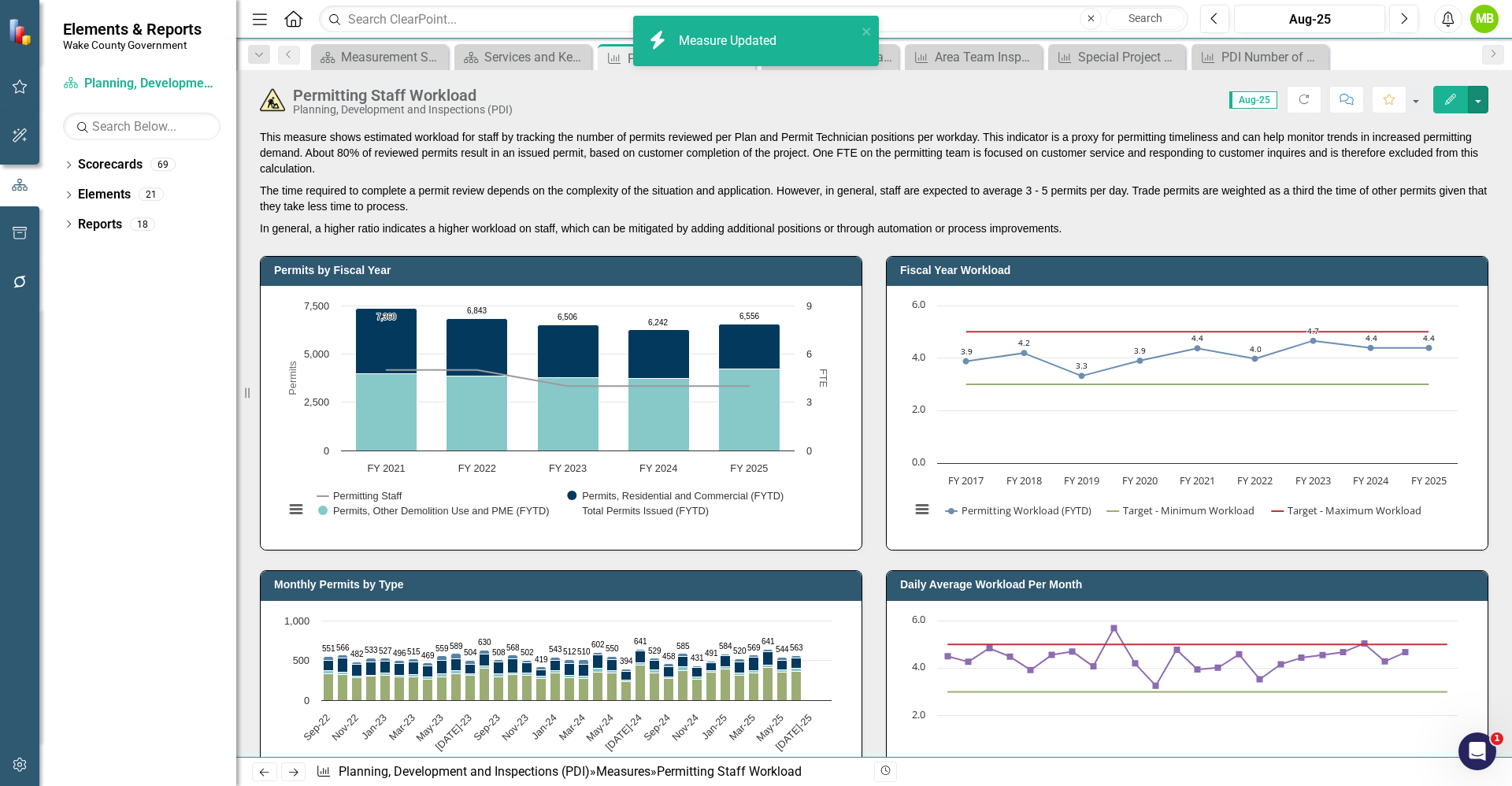
click at [1477, 93] on button "button" at bounding box center [1478, 100] width 21 height 27
click at [1388, 140] on div "icon.bolt Measure Updated icon.bolt Sort Order Updated Elements & Reports Wake …" at bounding box center [756, 393] width 1512 height 786
drag, startPoint x: 1482, startPoint y: 106, endPoint x: 1473, endPoint y: 110, distance: 9.8
click at [1481, 106] on button "button" at bounding box center [1478, 100] width 21 height 27
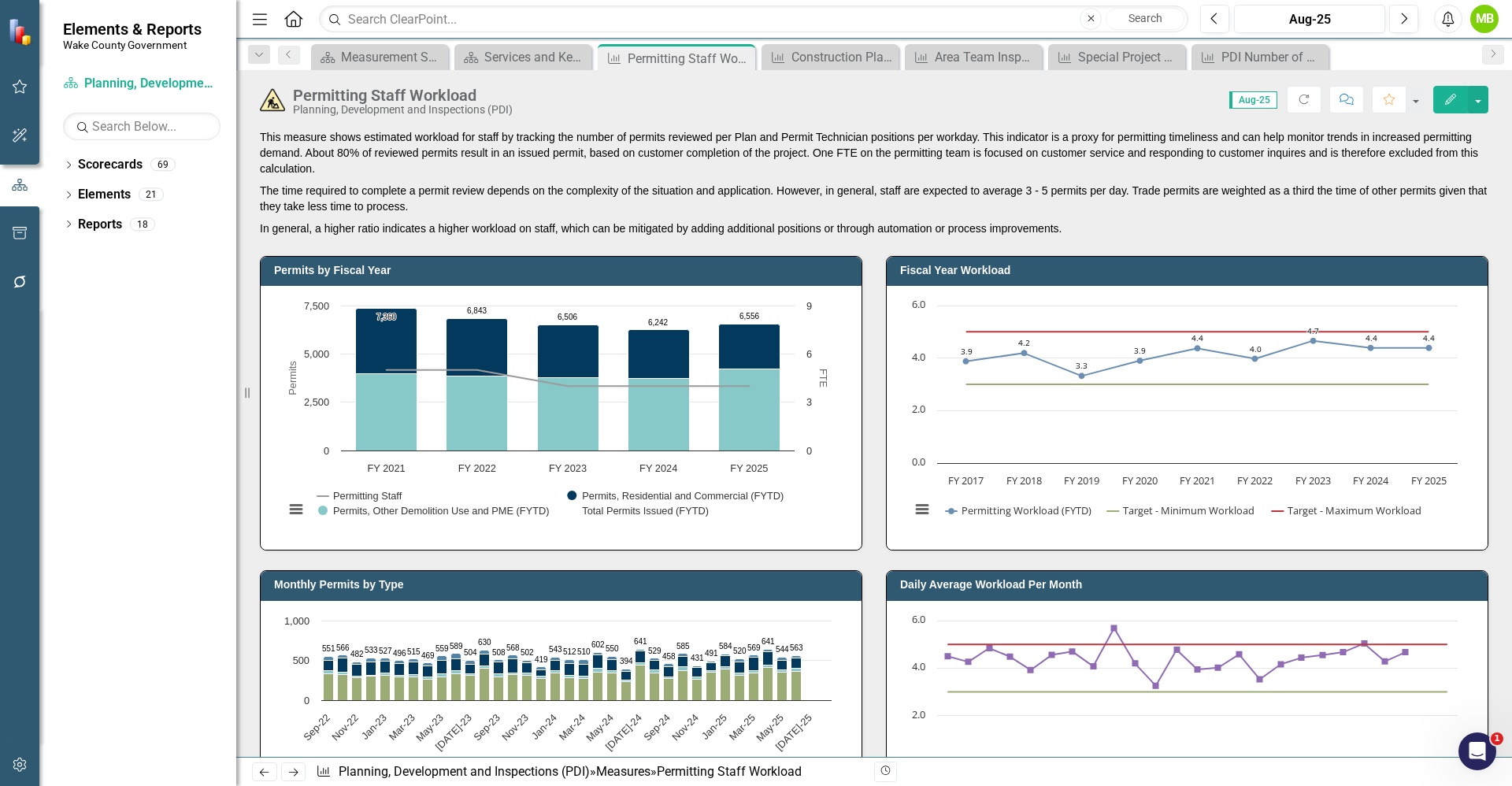
scroll to position [0, 182]
click at [836, 214] on p "The time required to complete a permit review depends on the complexity of the …" at bounding box center [873, 199] width 1228 height 38
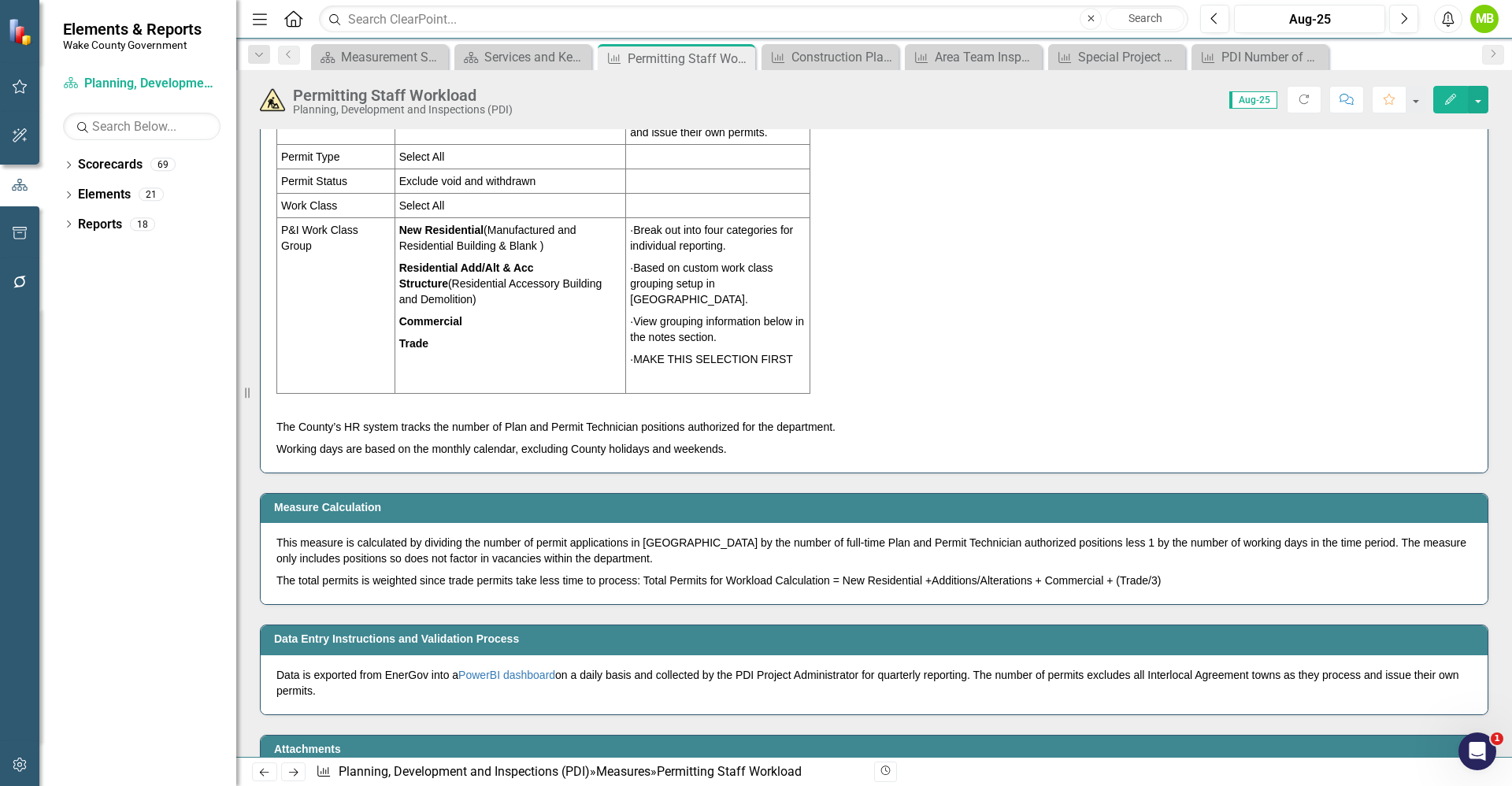
scroll to position [3591, 0]
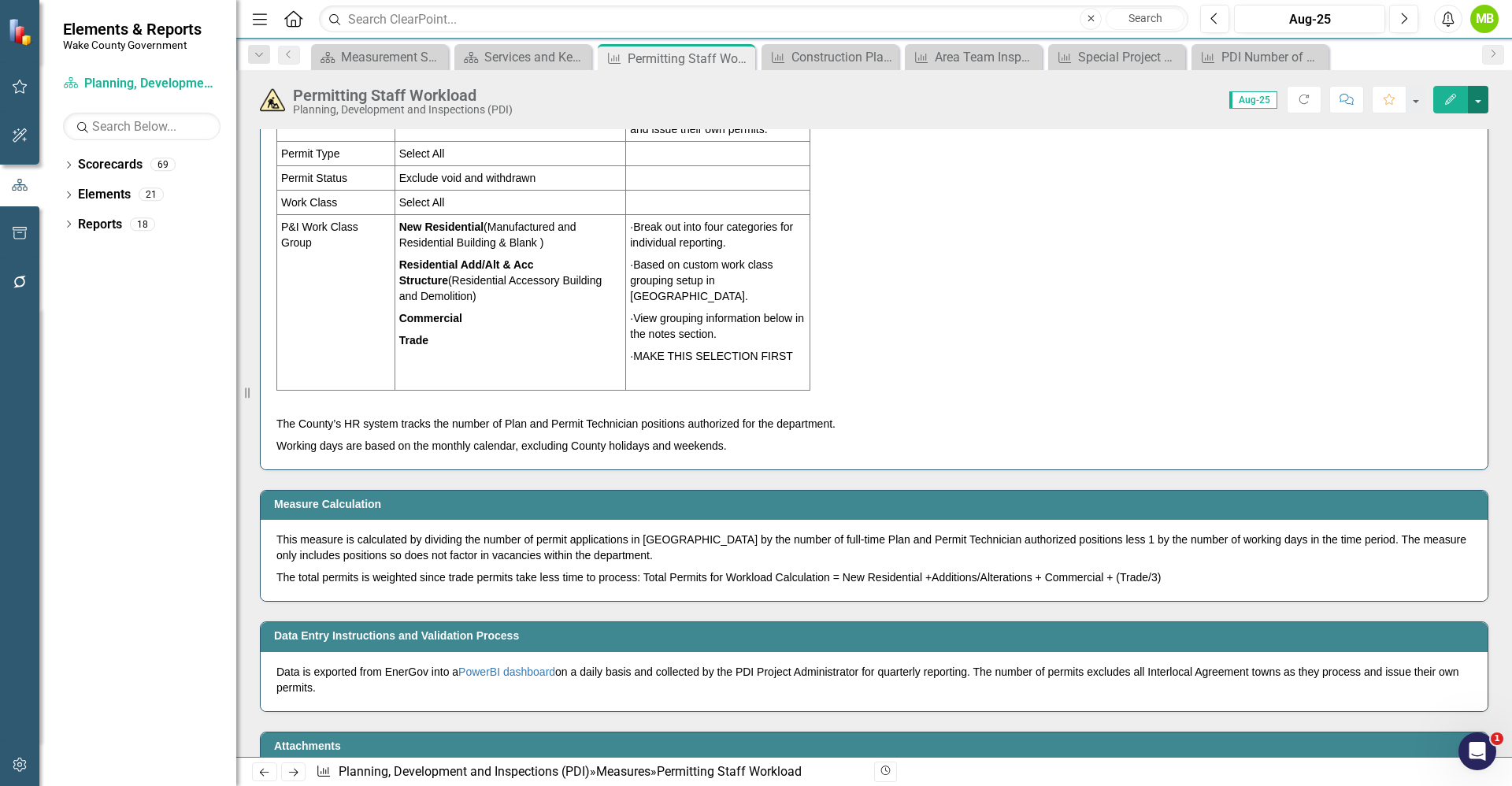
click at [1479, 101] on button "button" at bounding box center [1478, 100] width 21 height 27
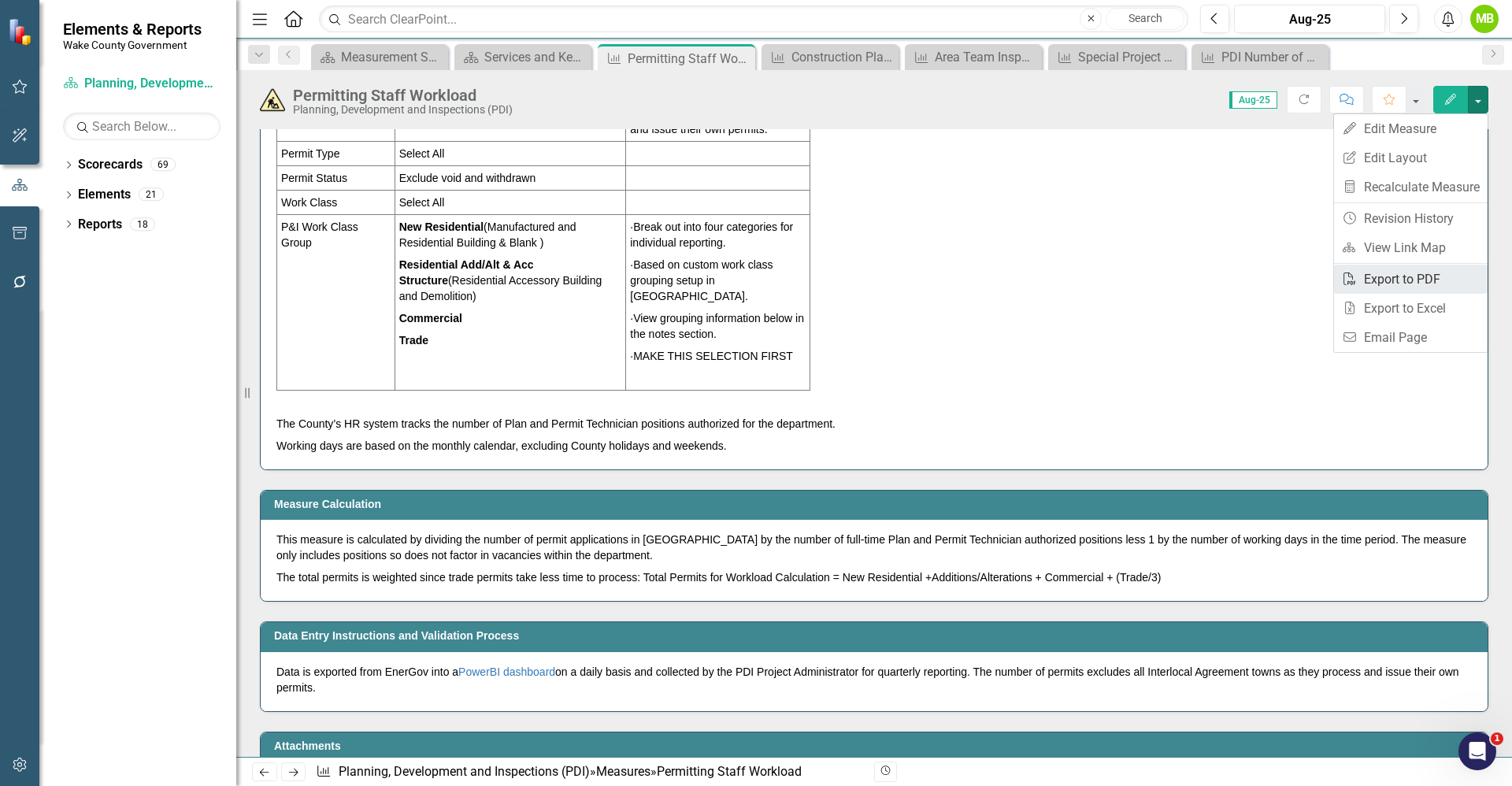
click at [1402, 292] on link "PDF Export to PDF" at bounding box center [1410, 280] width 153 height 29
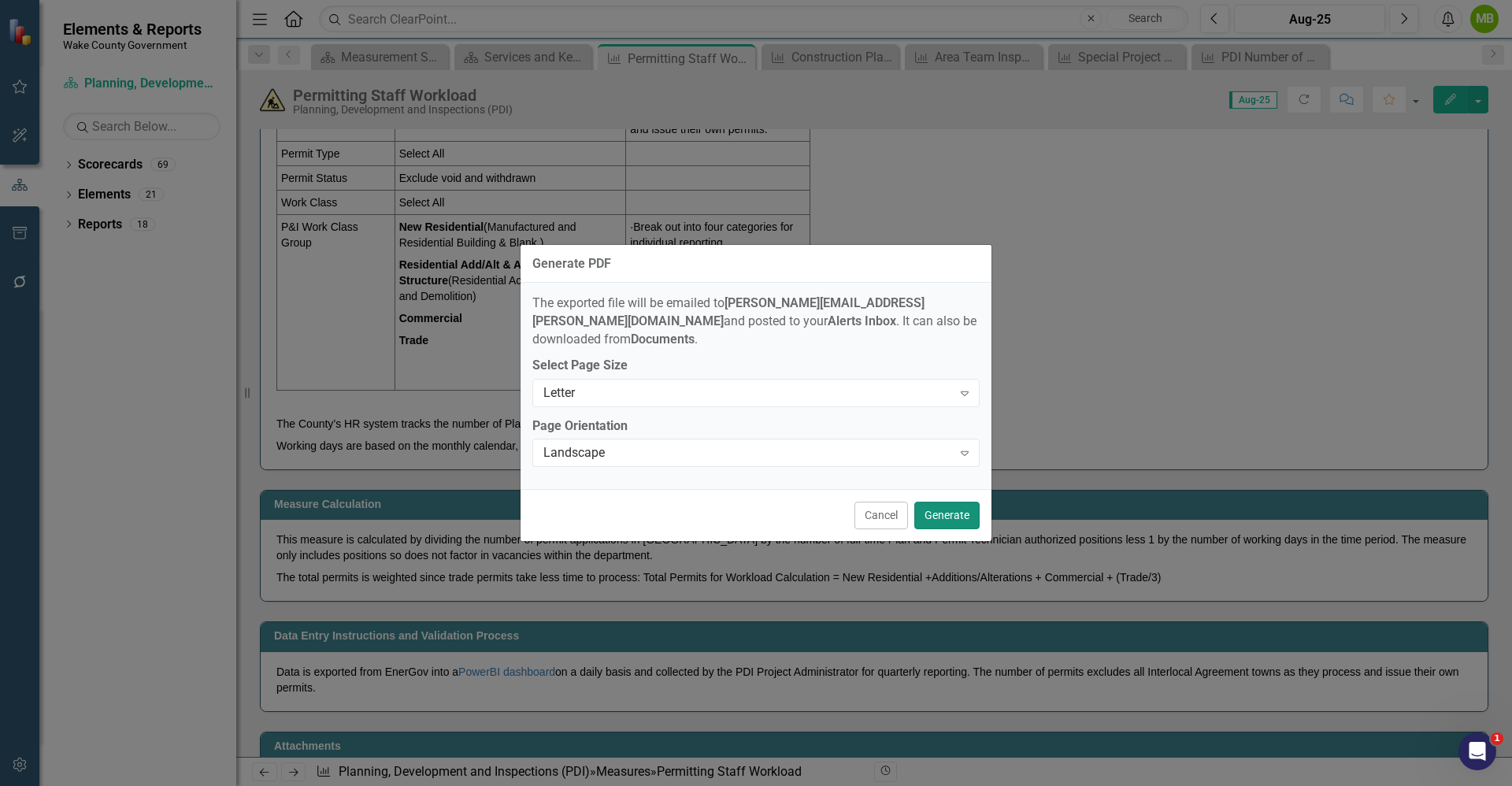
click at [947, 512] on button "Generate" at bounding box center [947, 516] width 65 height 27
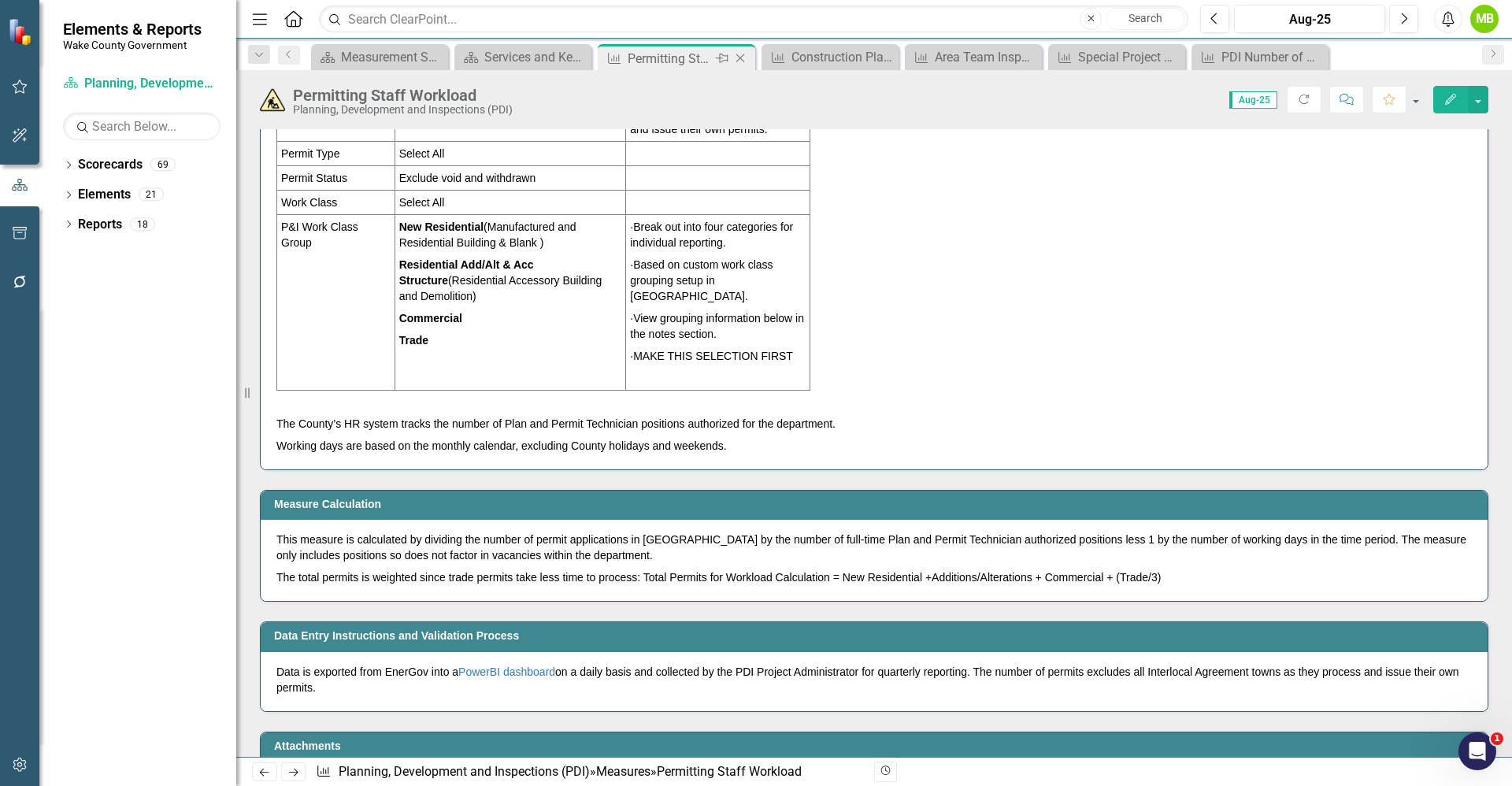
click at [741, 61] on icon "Close" at bounding box center [740, 58] width 15 height 13
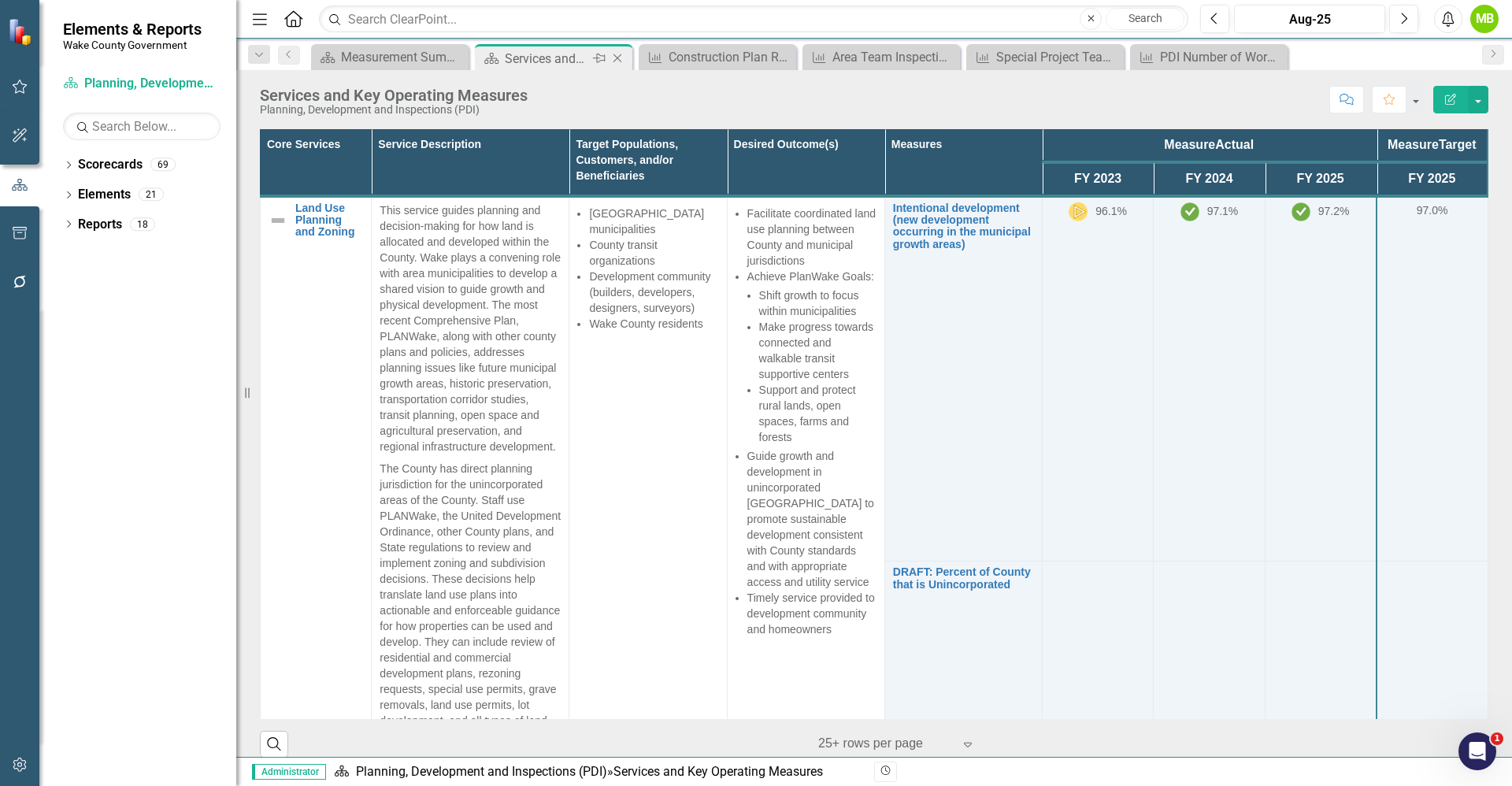
click at [616, 56] on icon "Close" at bounding box center [617, 58] width 15 height 13
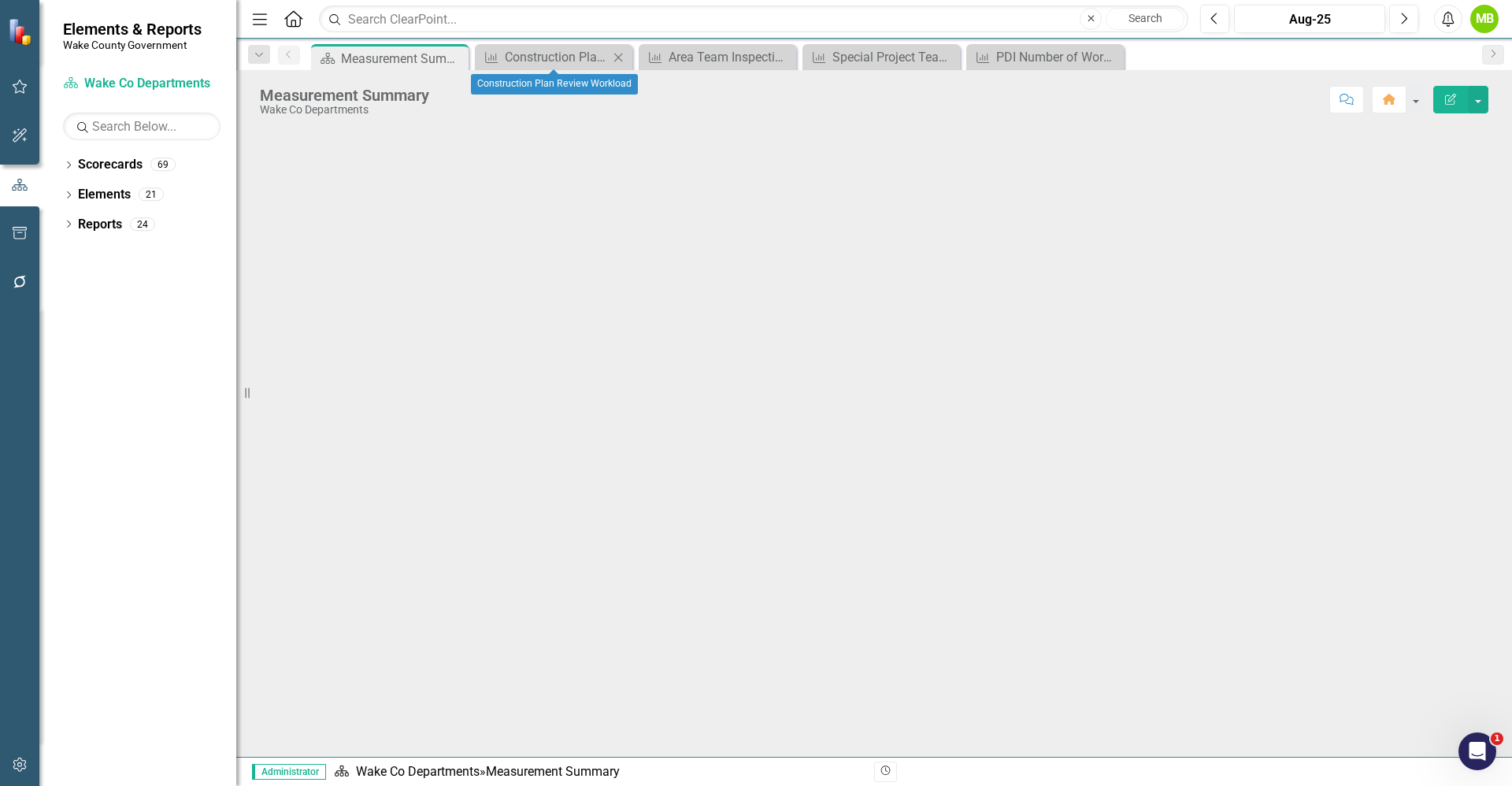
click at [616, 56] on icon "Close" at bounding box center [617, 57] width 15 height 13
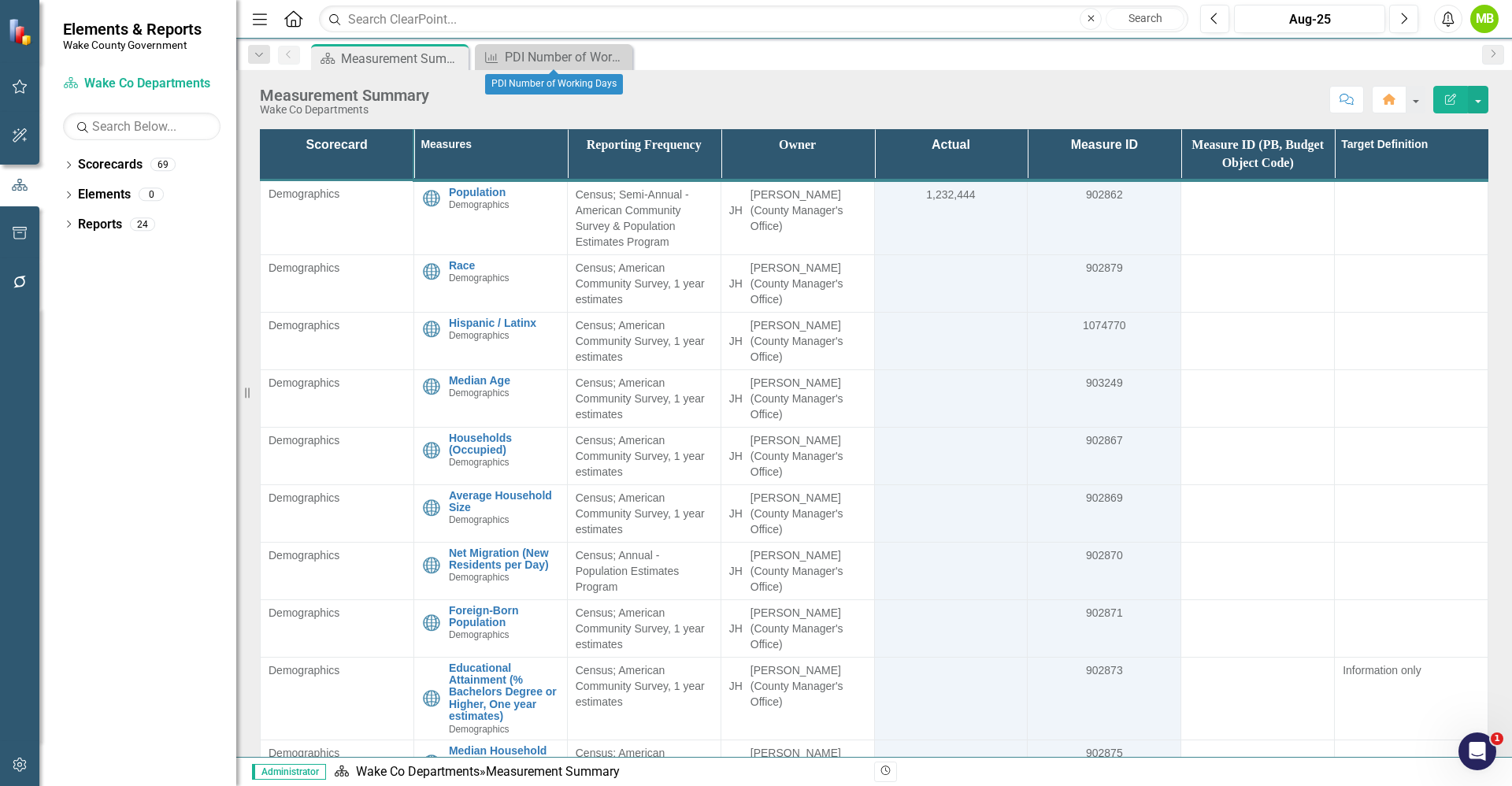
click at [0, 0] on icon "Close" at bounding box center [0, 0] width 0 height 0
click at [69, 166] on icon "Dropdown" at bounding box center [68, 167] width 11 height 9
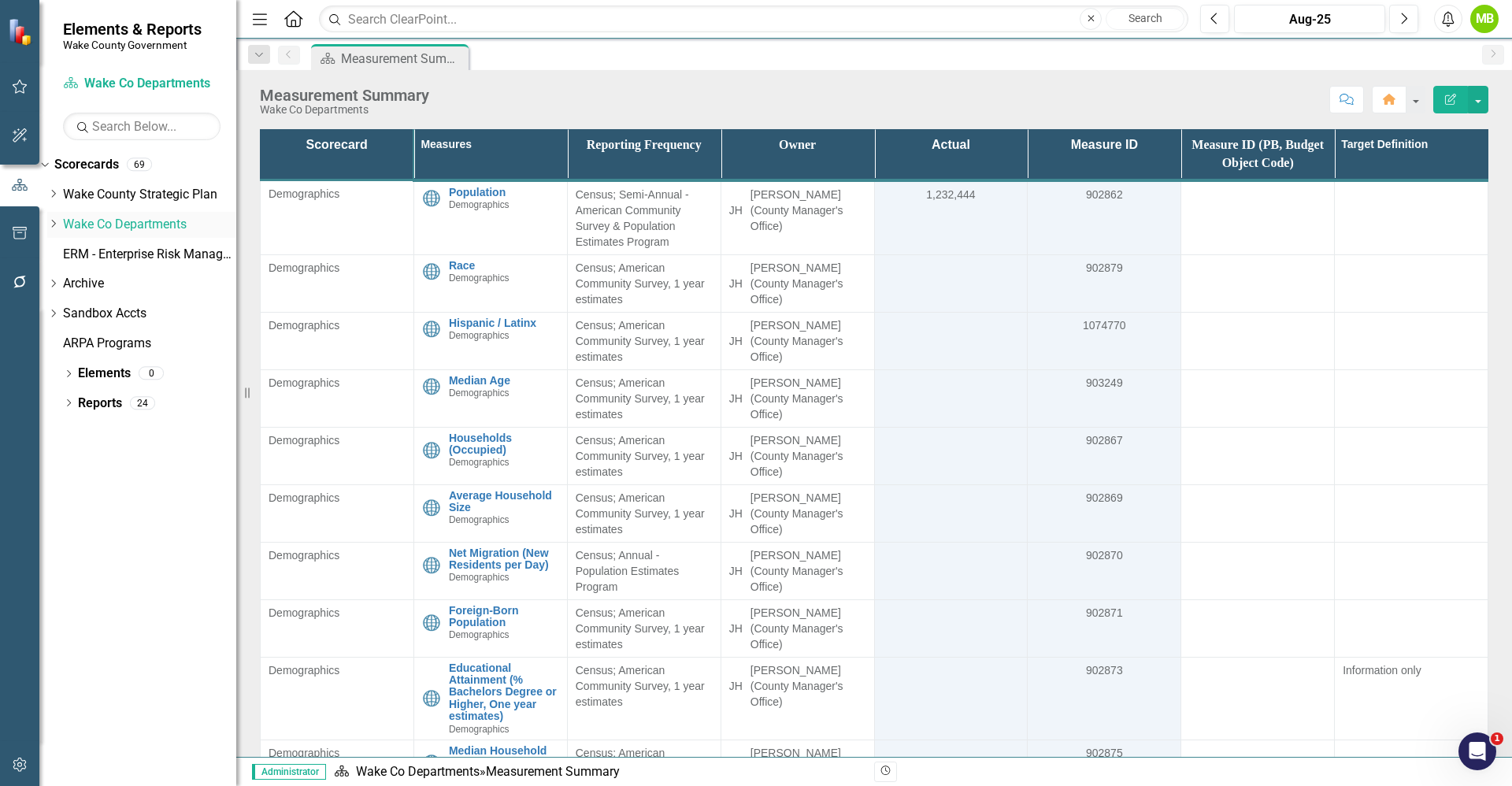
click at [59, 219] on icon "Dropdown" at bounding box center [53, 223] width 12 height 9
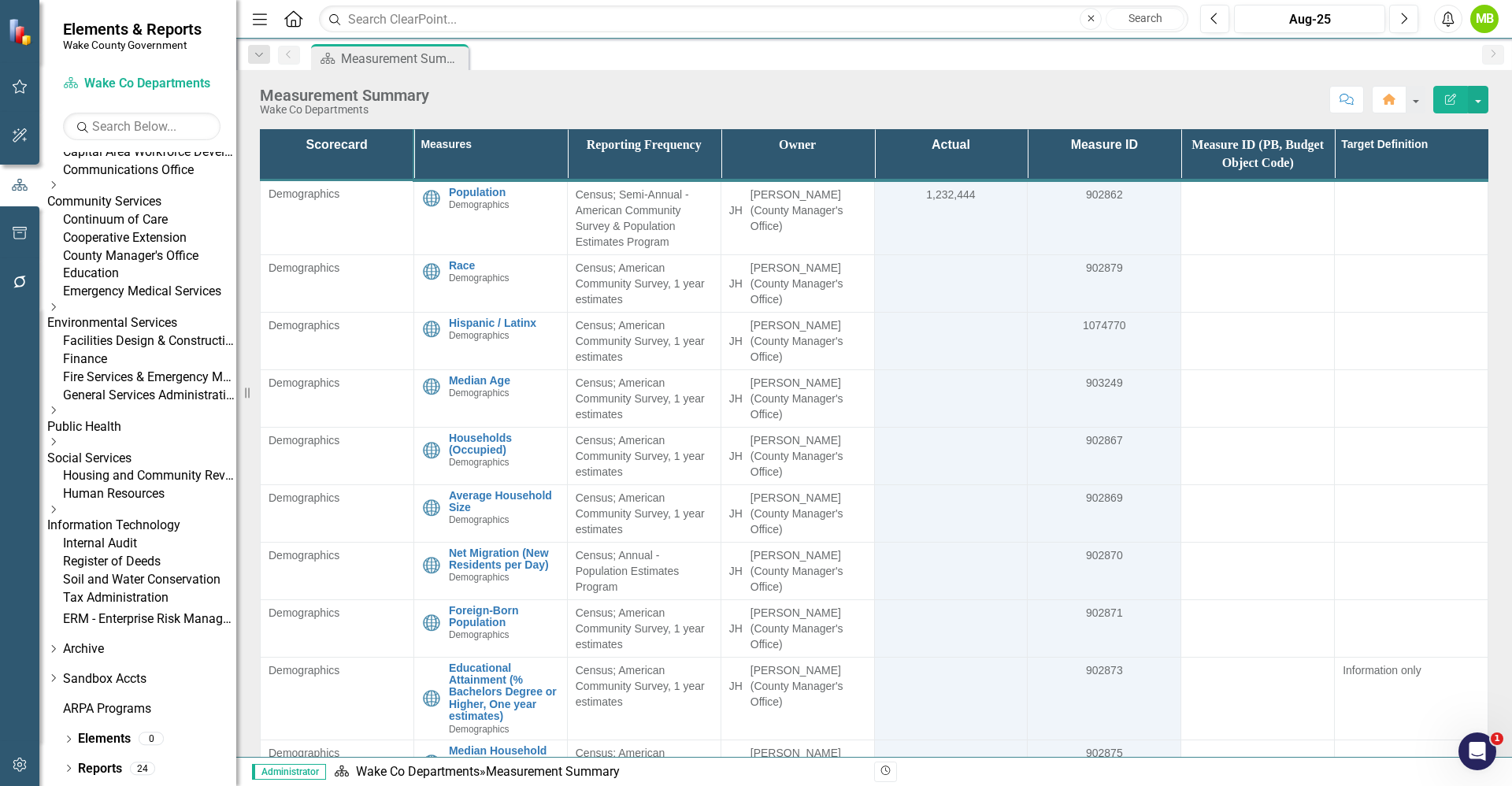
scroll to position [278, 0]
click at [169, 571] on link "Register of Deeds" at bounding box center [149, 562] width 173 height 18
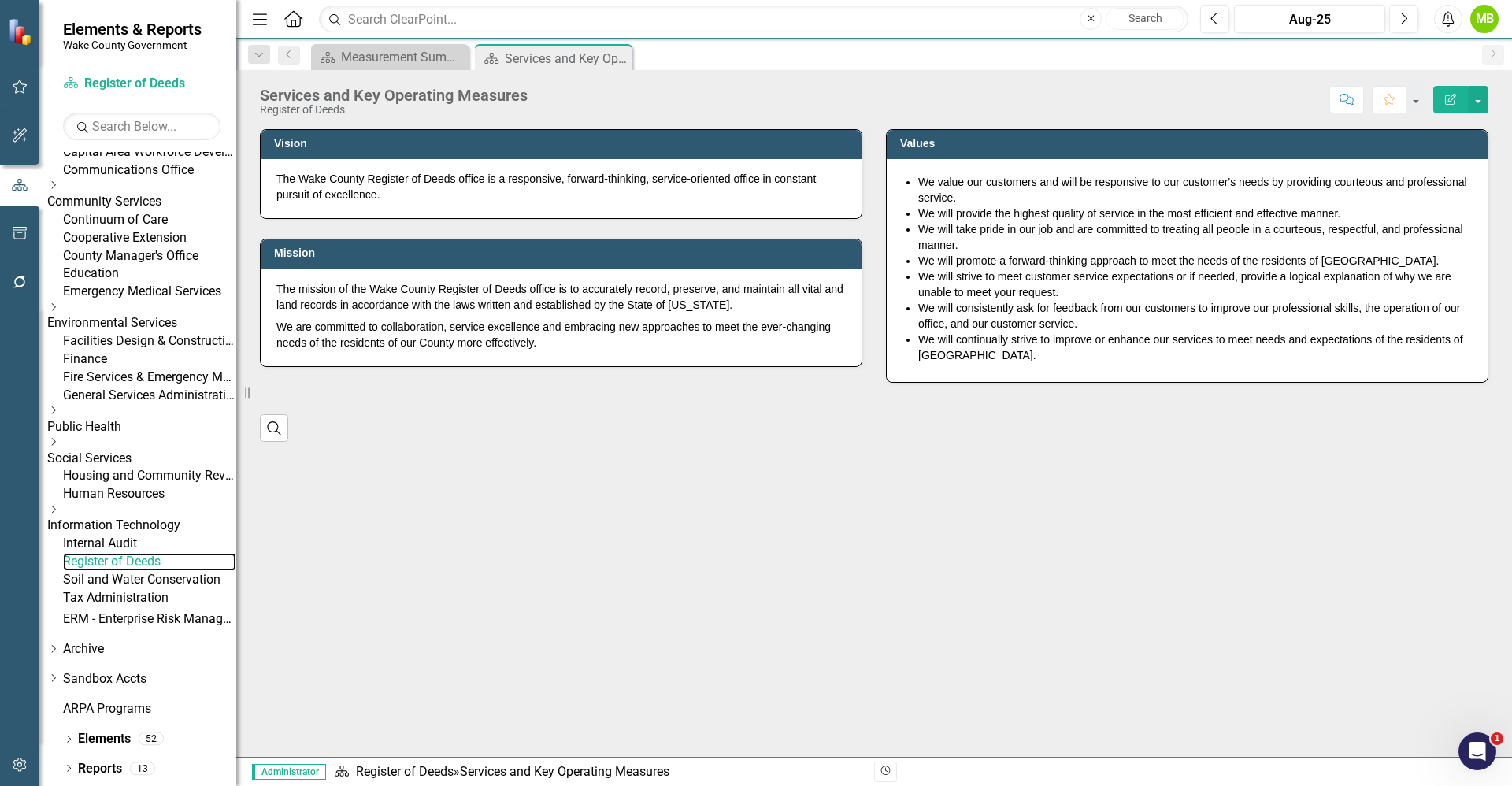
scroll to position [409, 0]
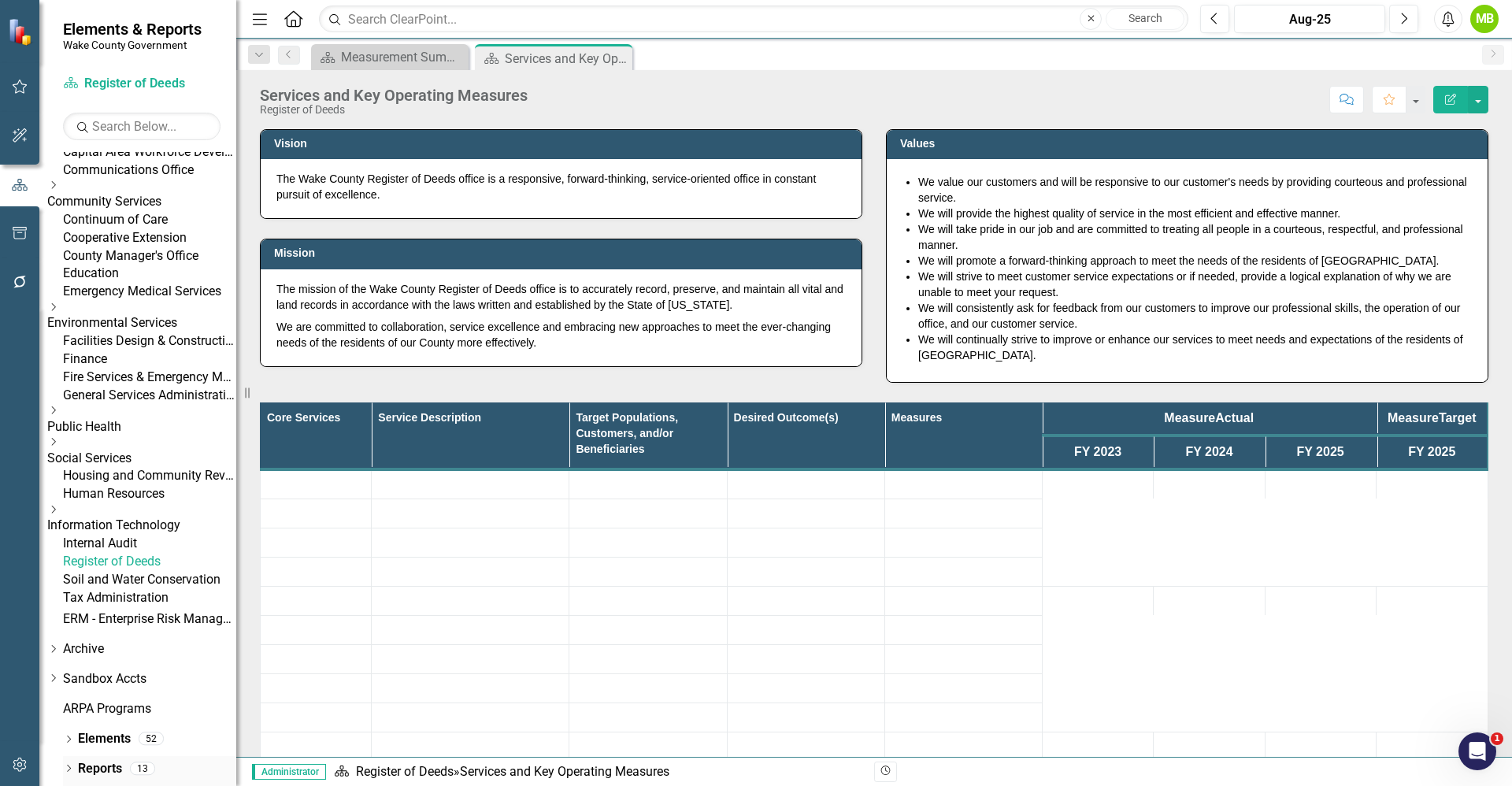
click at [131, 765] on div "13" at bounding box center [142, 768] width 25 height 14
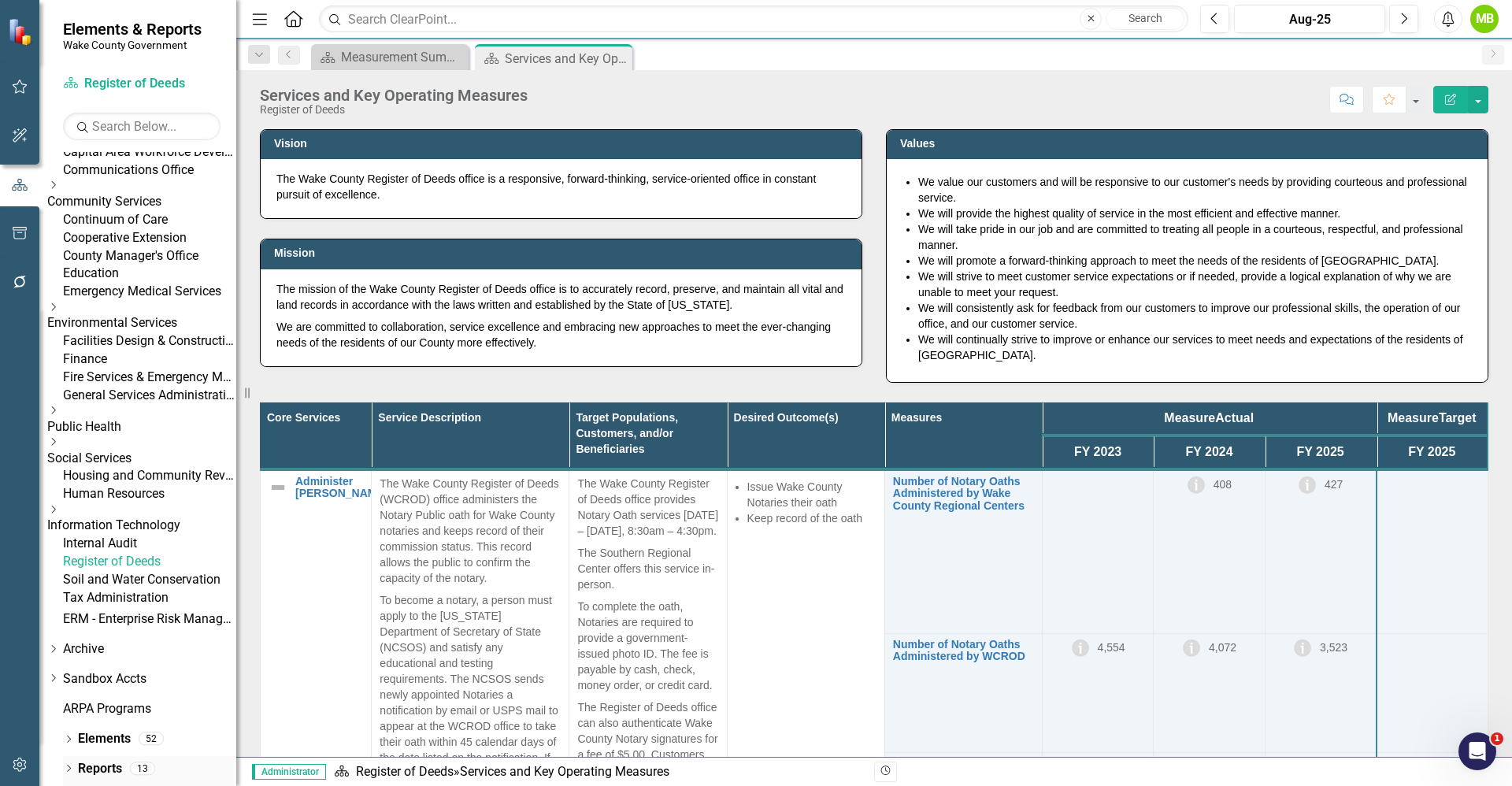
click at [92, 770] on link "Reports" at bounding box center [100, 769] width 44 height 18
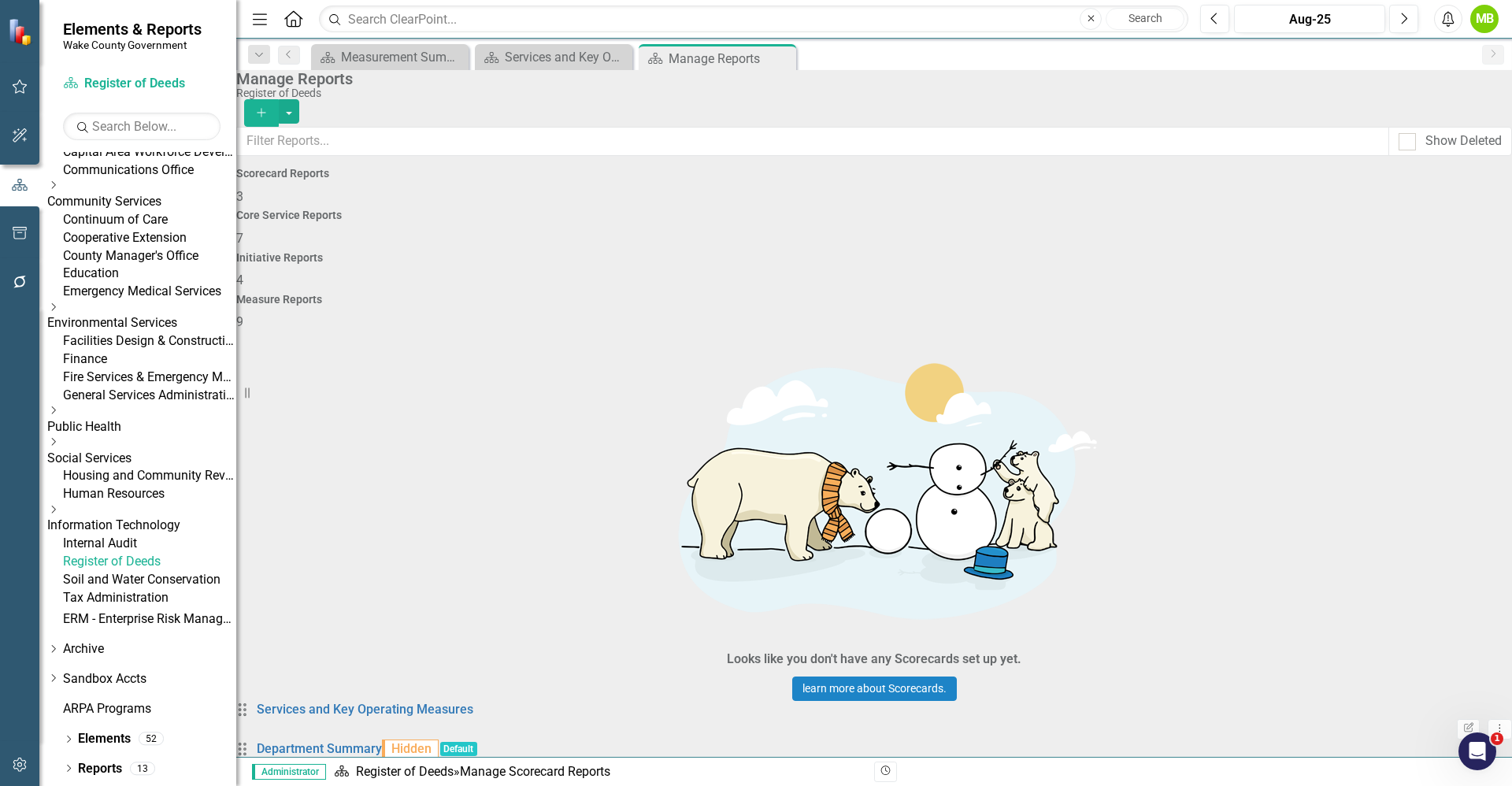
click at [782, 211] on div "Core Service Reports 7" at bounding box center [873, 229] width 1275 height 38
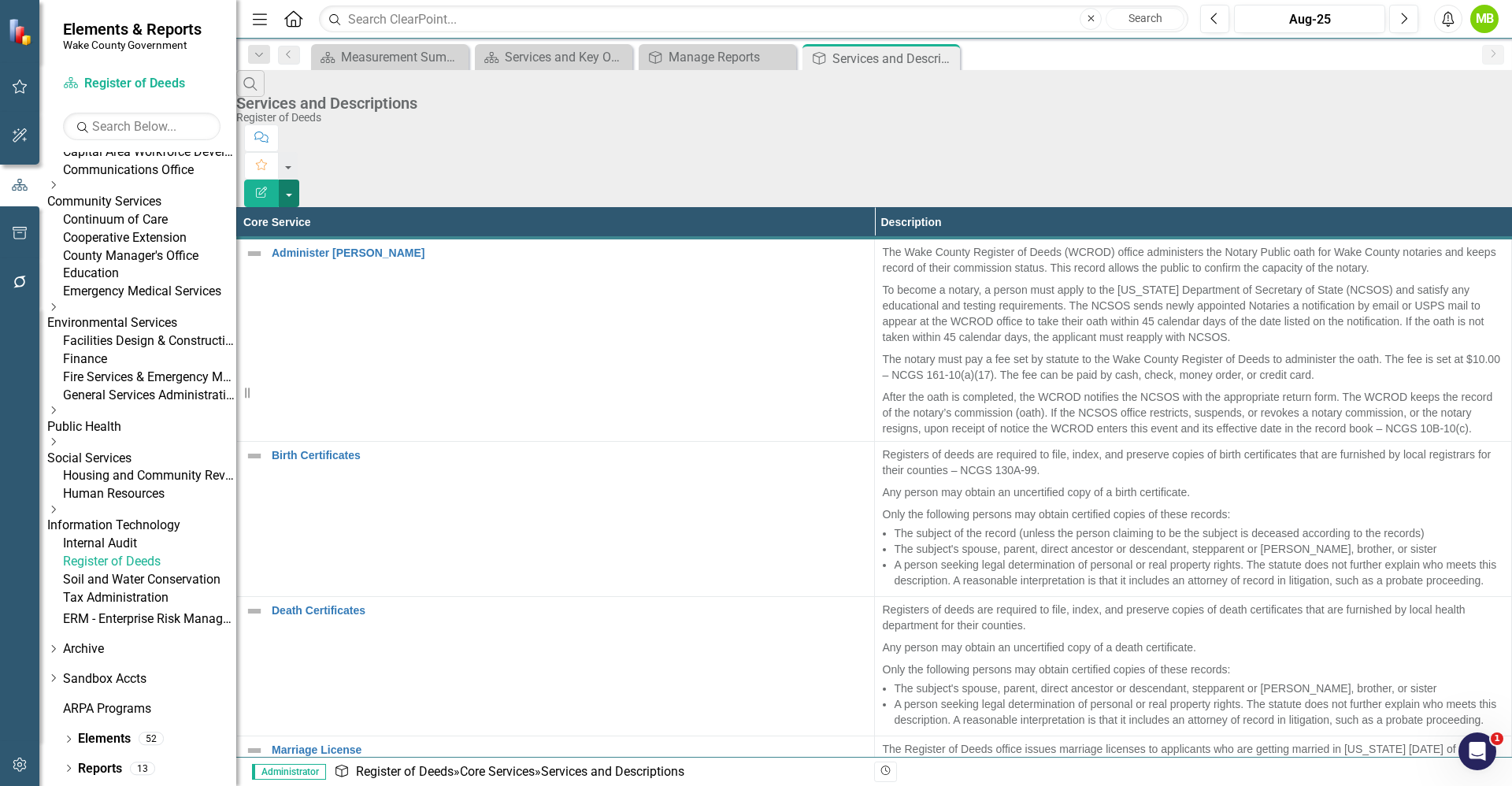
click at [299, 180] on button "button" at bounding box center [289, 193] width 21 height 27
click at [1417, 128] on link "Edit Report Edit Report" at bounding box center [1425, 129] width 124 height 29
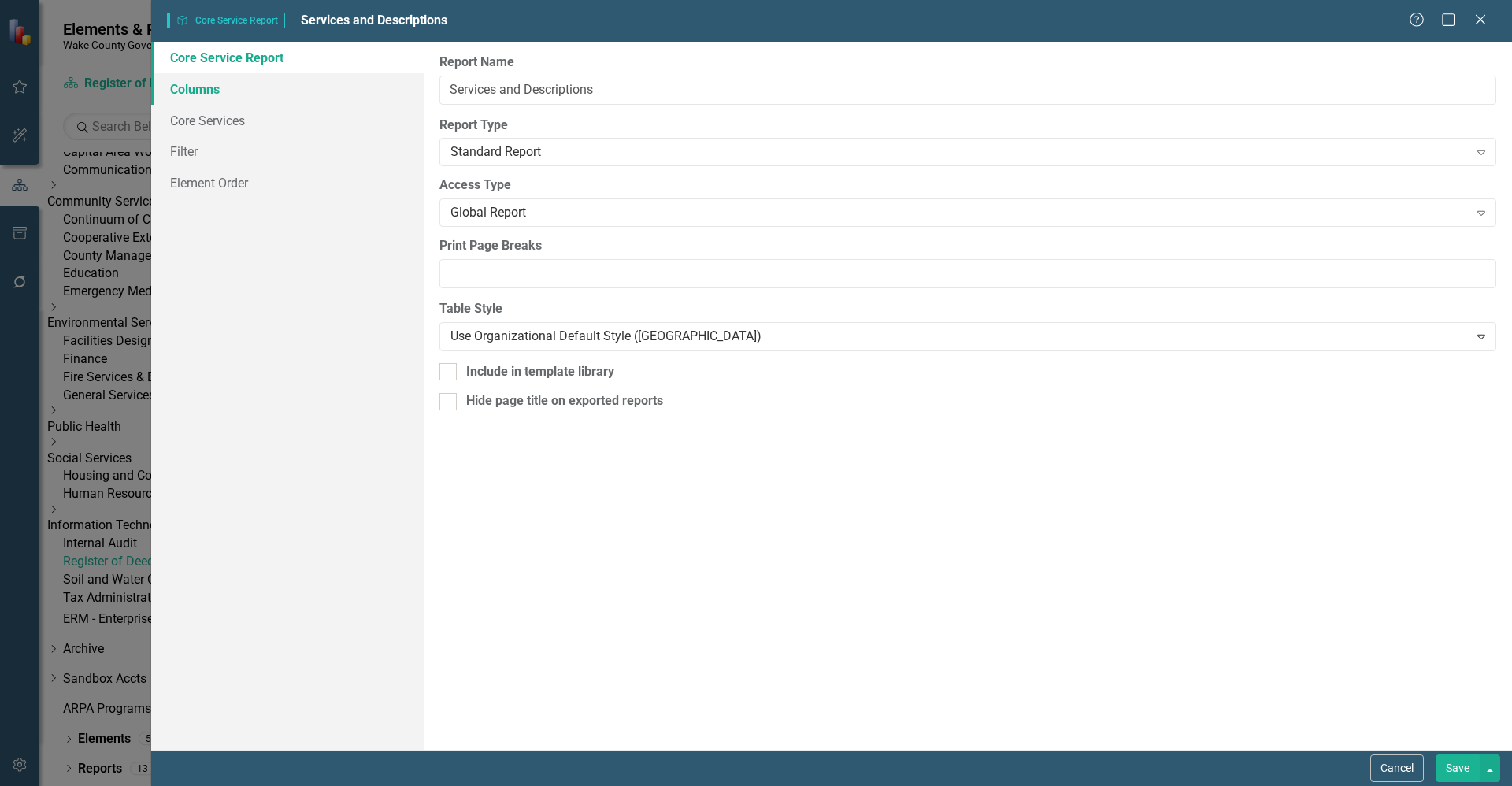
click at [239, 93] on link "Columns" at bounding box center [288, 89] width 272 height 32
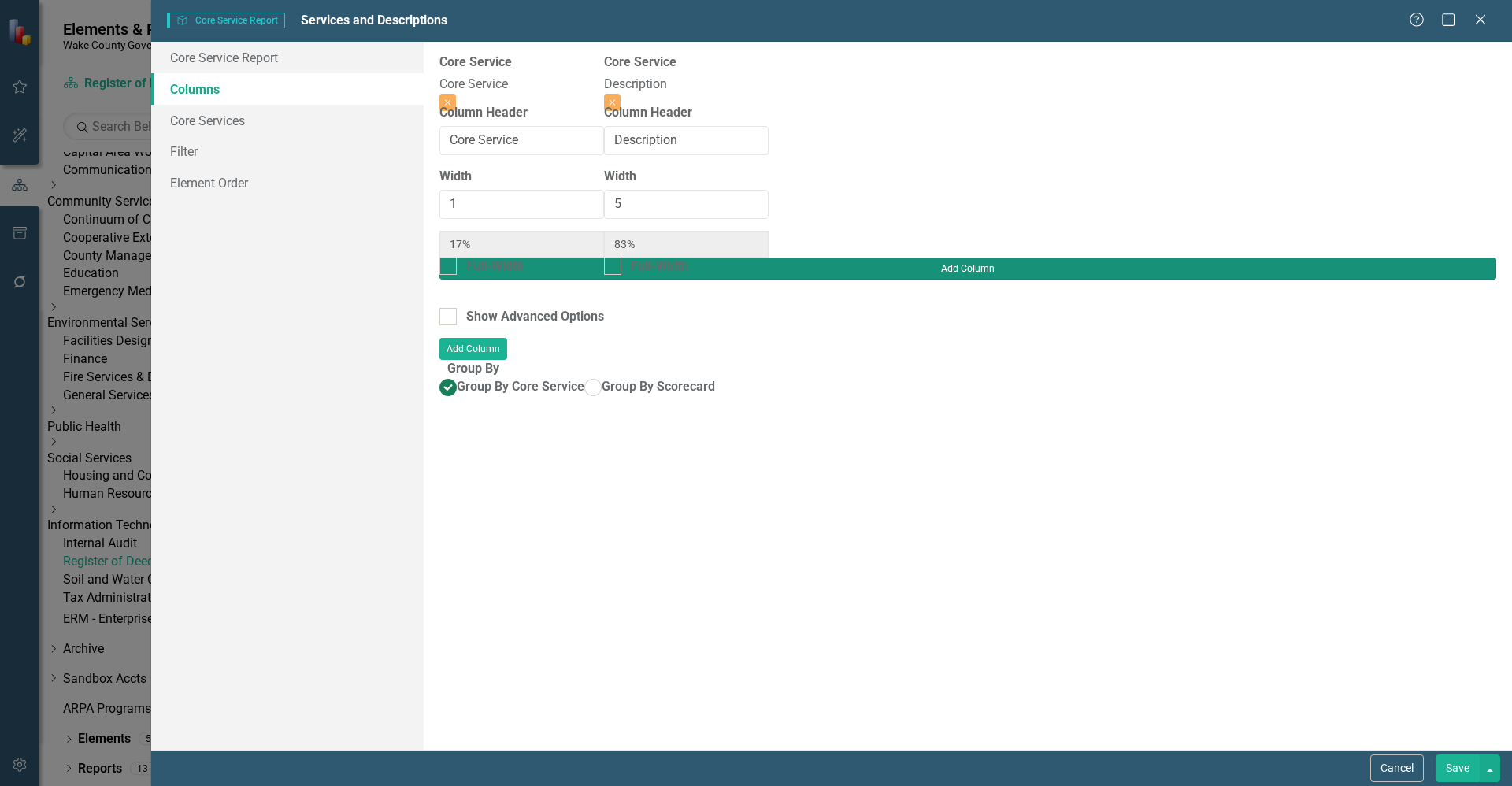
click at [1456, 258] on button "Add Column" at bounding box center [967, 269] width 1056 height 22
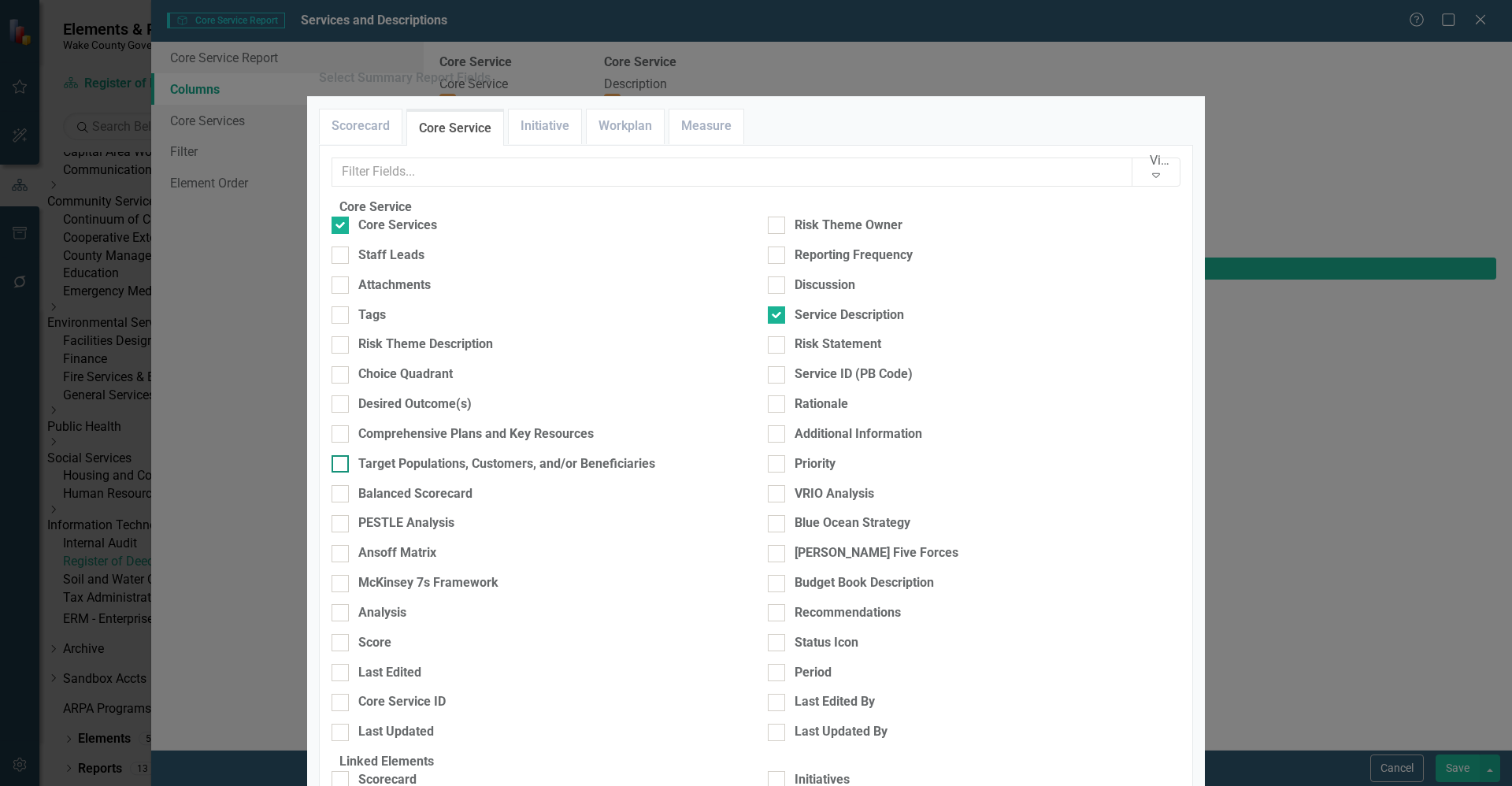
click at [349, 473] on div at bounding box center [339, 463] width 17 height 17
click at [342, 466] on input "Target Populations, Customers, and/or Beneficiaries" at bounding box center [336, 459] width 10 height 10
checkbox input "true"
click at [349, 413] on div at bounding box center [339, 404] width 17 height 17
click at [342, 406] on input "Desired Outcome(s)" at bounding box center [336, 400] width 10 height 10
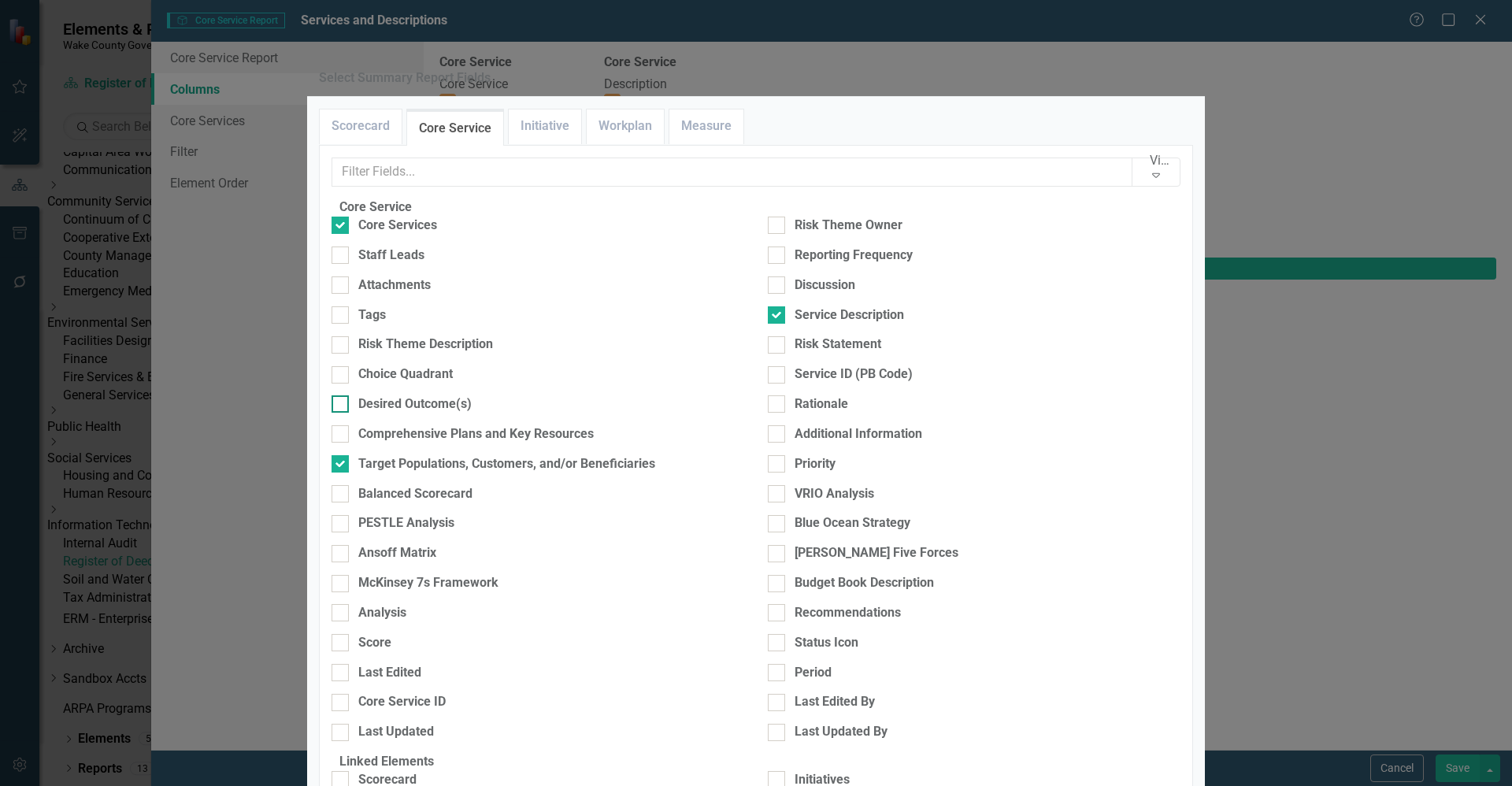
checkbox input "true"
type input "13%"
type input "63%"
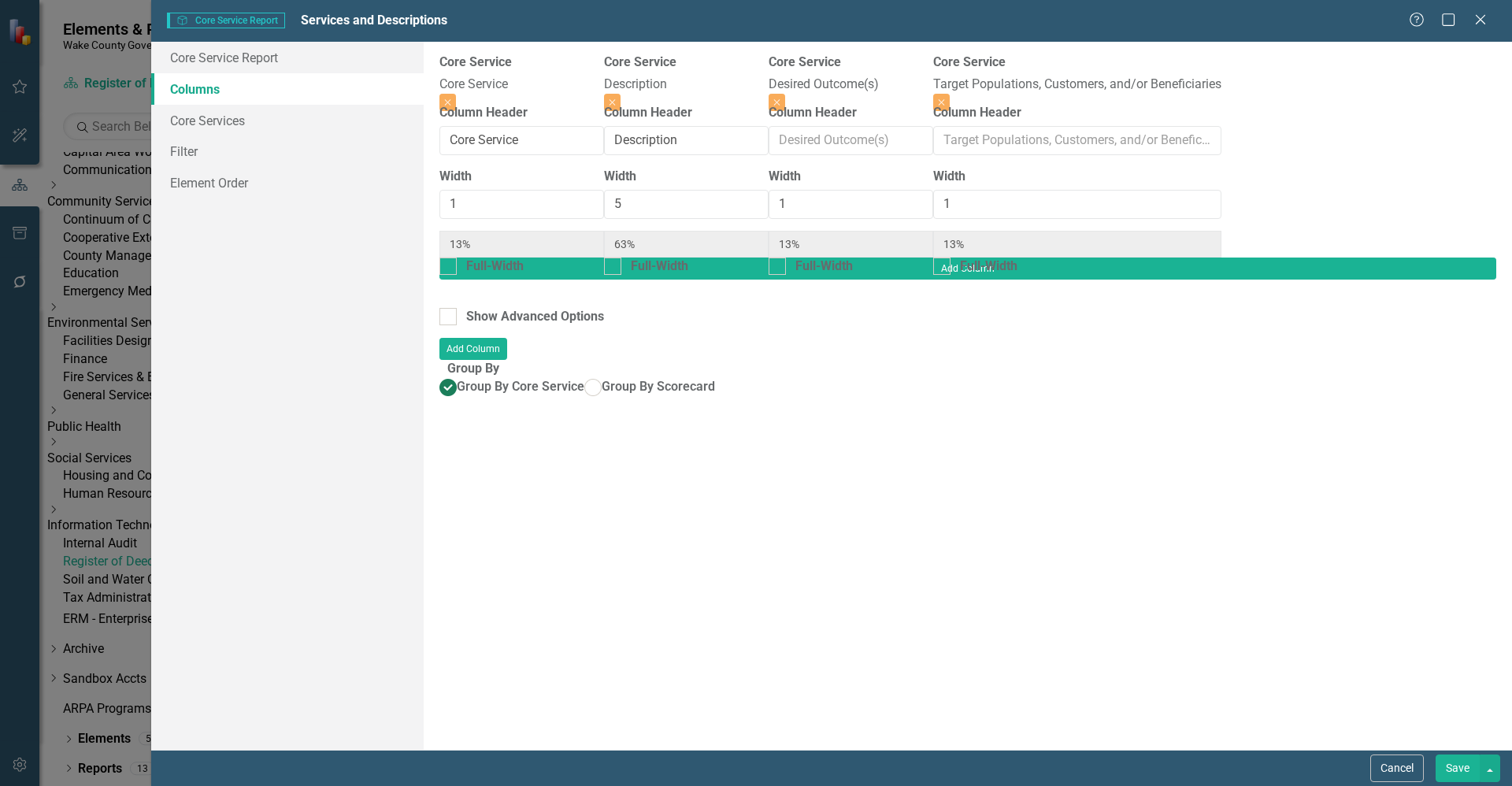
click at [1458, 770] on button "Save" at bounding box center [1458, 768] width 44 height 27
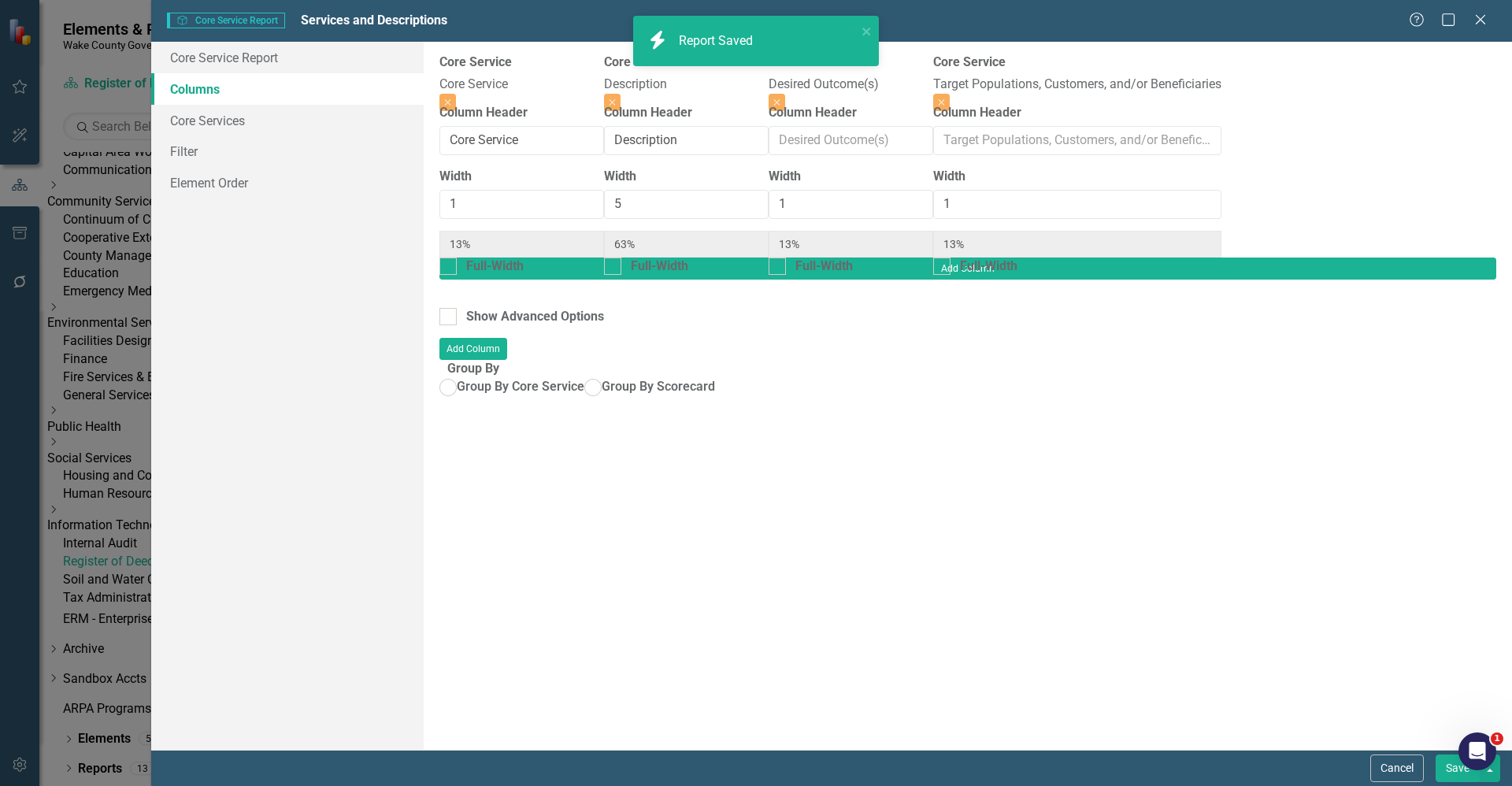
radio input "true"
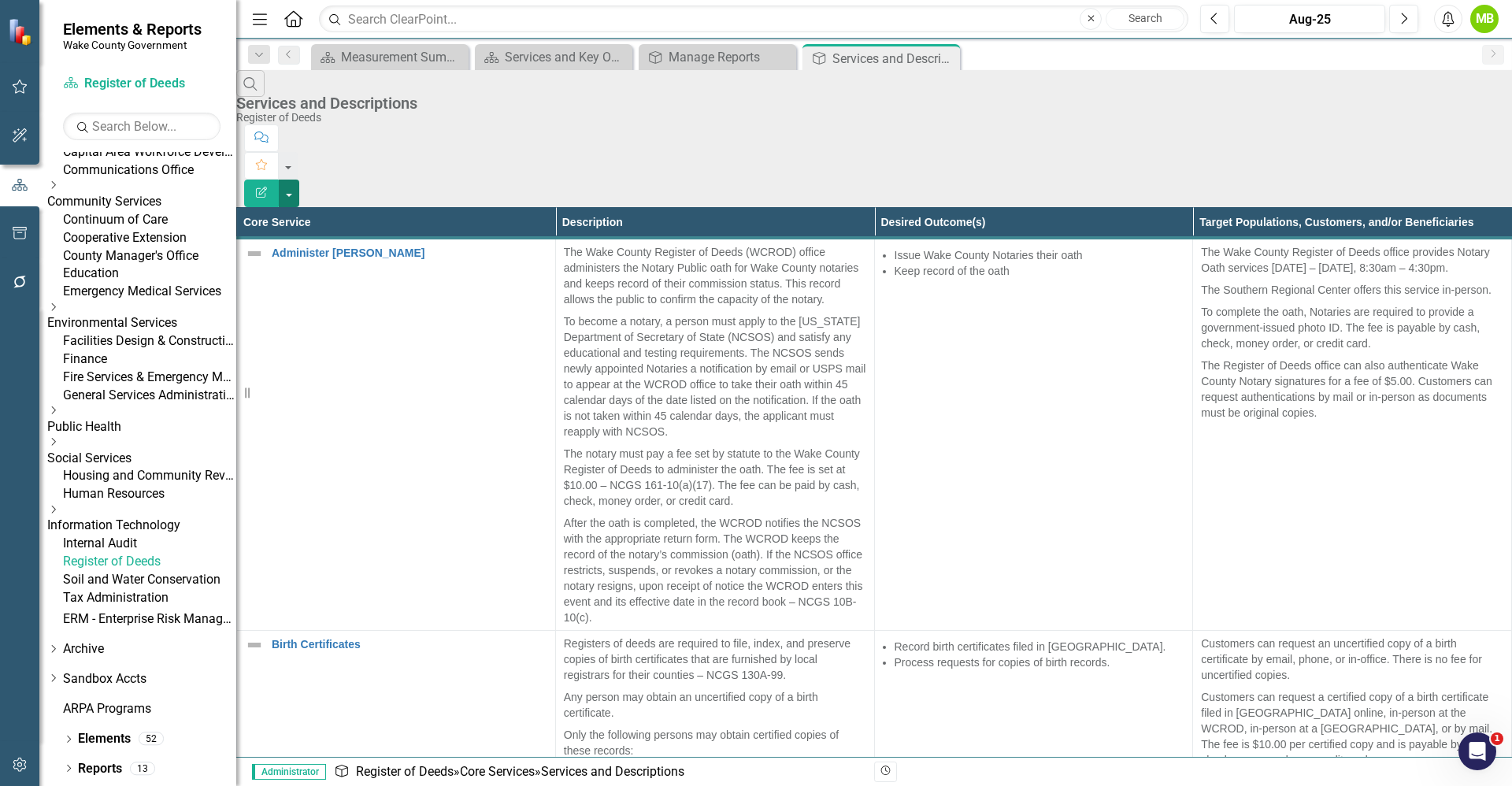
click at [299, 180] on button "button" at bounding box center [289, 193] width 21 height 27
click at [1434, 182] on link "Excel Export to Excel" at bounding box center [1425, 190] width 124 height 29
